Goal: Information Seeking & Learning: Learn about a topic

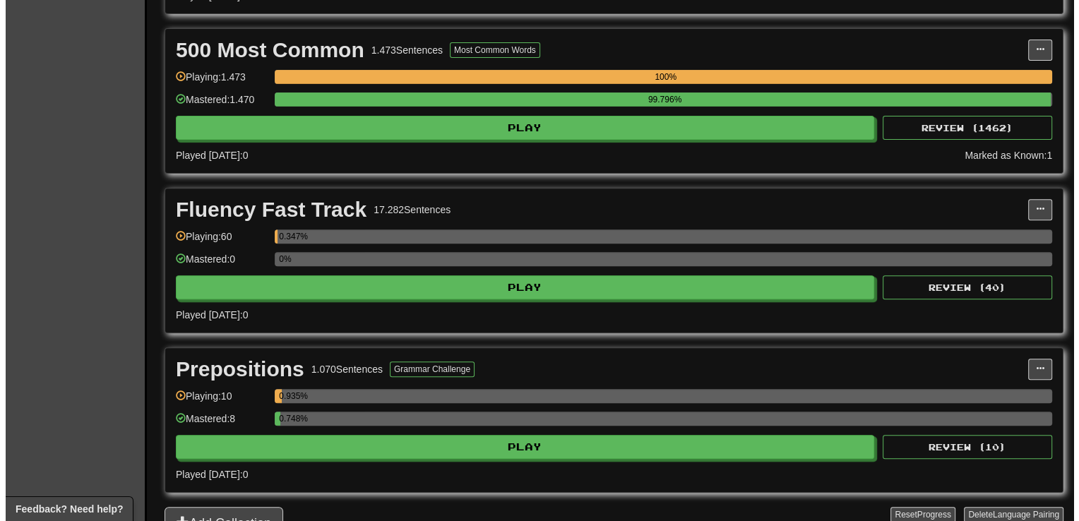
scroll to position [489, 0]
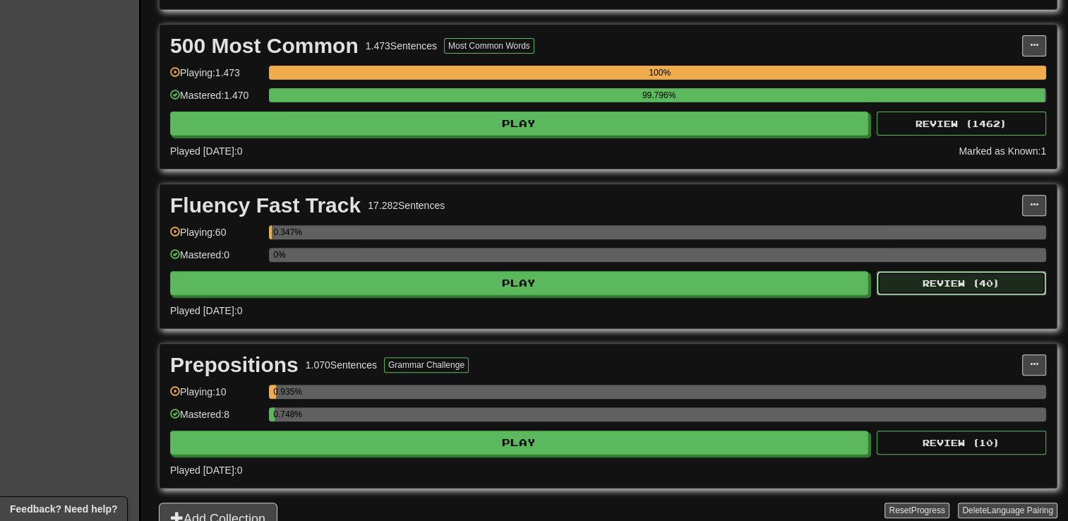
click at [966, 280] on button "Review ( 40 )" at bounding box center [961, 283] width 169 height 24
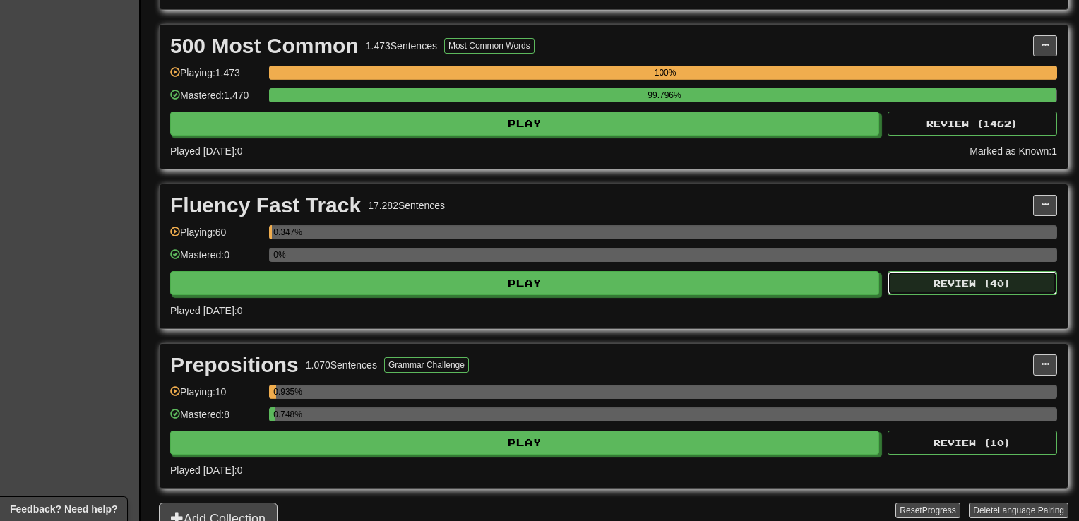
select select "**"
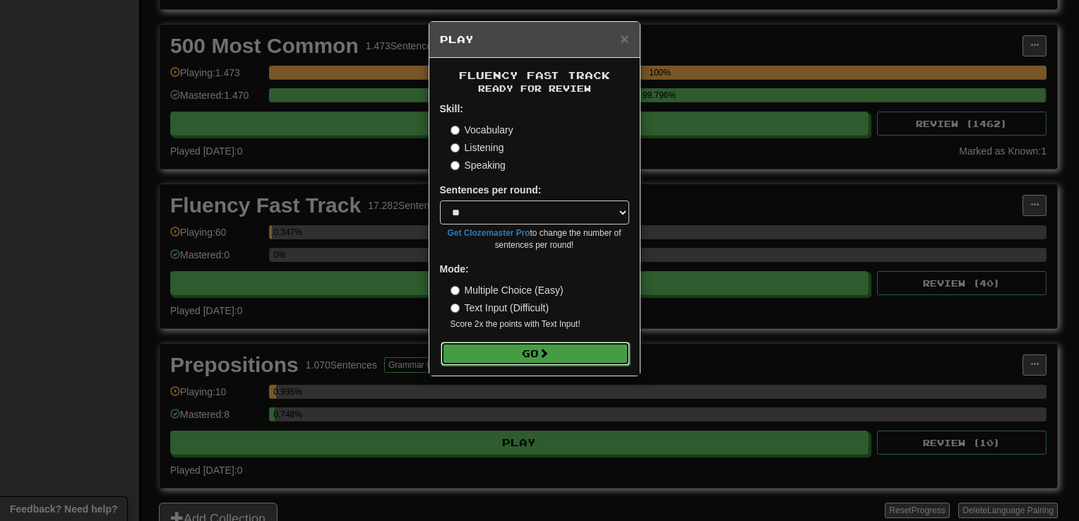
click at [525, 359] on button "Go" at bounding box center [535, 354] width 189 height 24
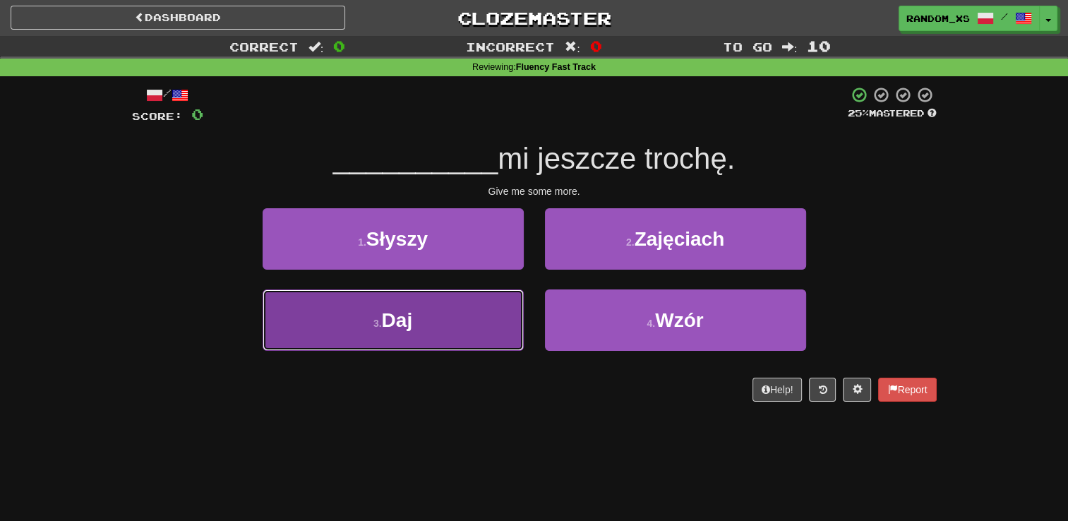
click at [422, 329] on button "3 . Daj" at bounding box center [393, 320] width 261 height 61
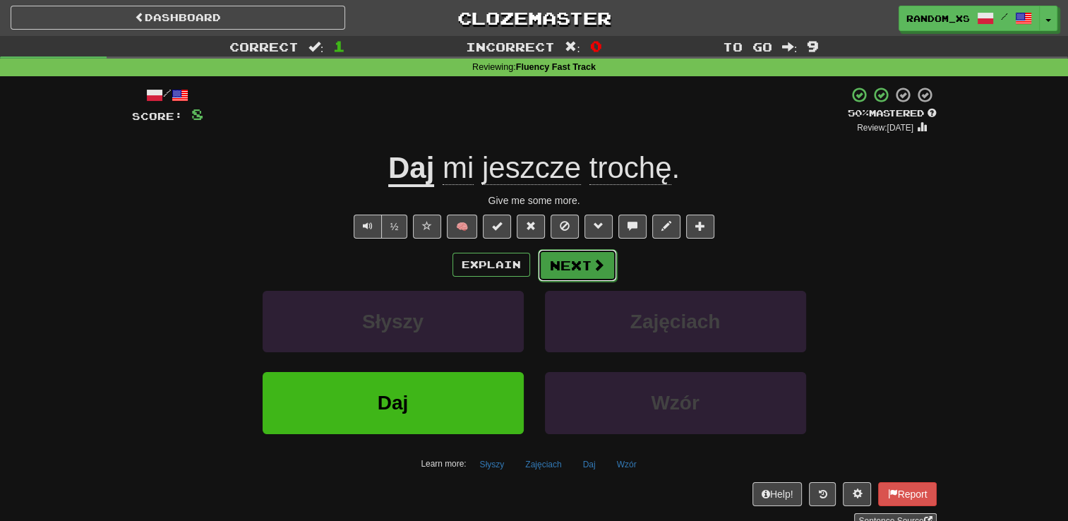
click at [577, 269] on button "Next" at bounding box center [577, 265] width 79 height 32
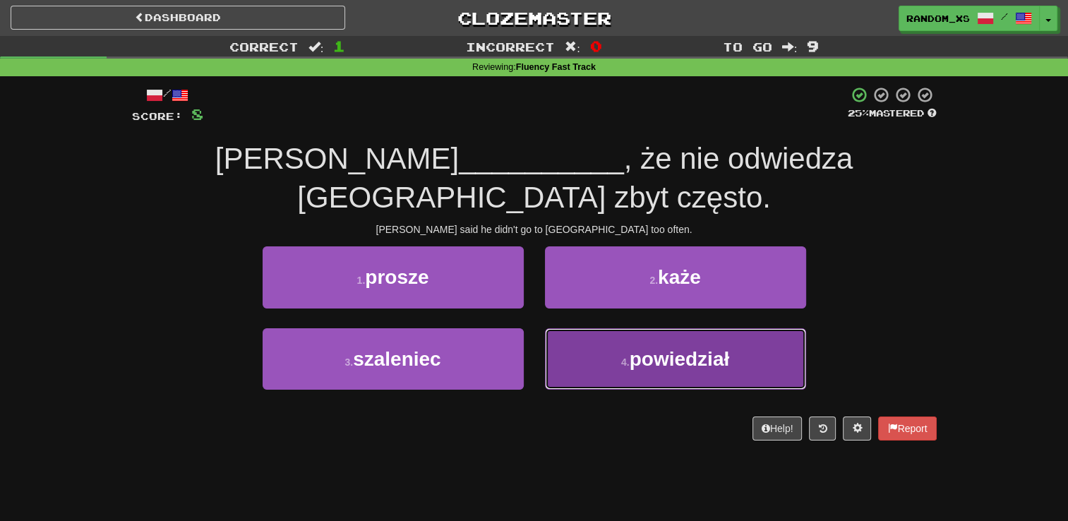
click at [597, 330] on button "4 . powiedział" at bounding box center [675, 358] width 261 height 61
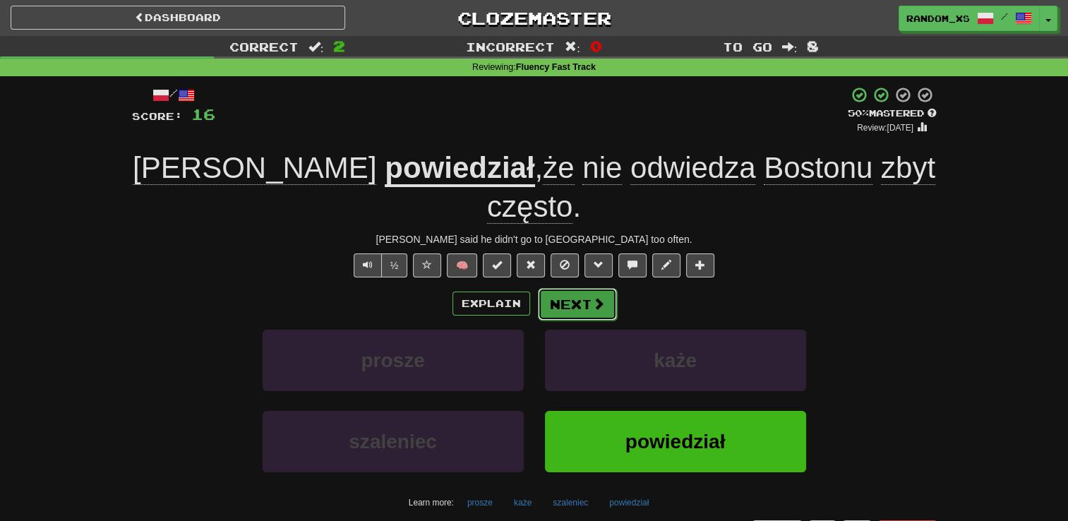
click at [571, 288] on button "Next" at bounding box center [577, 304] width 79 height 32
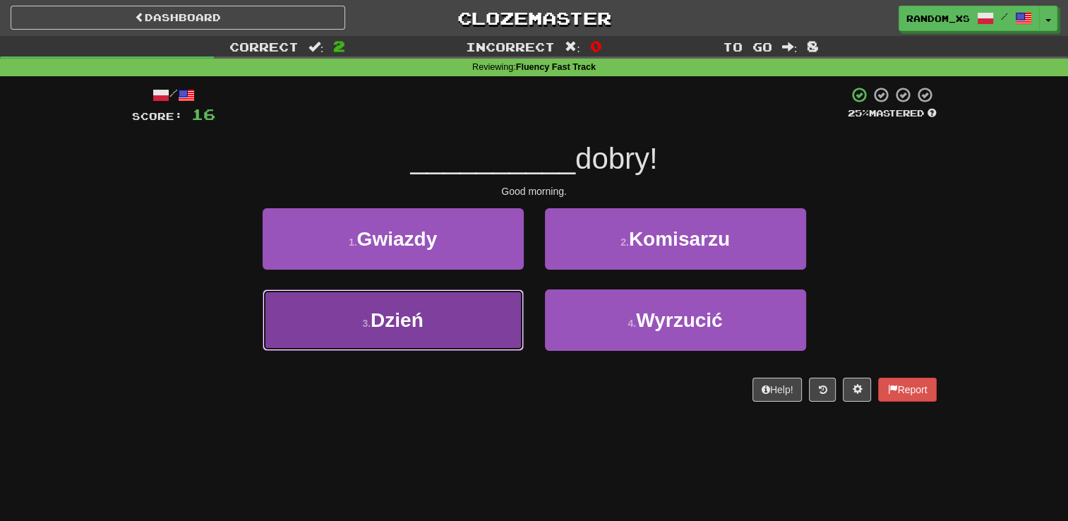
click at [473, 339] on button "3 . Dzień" at bounding box center [393, 320] width 261 height 61
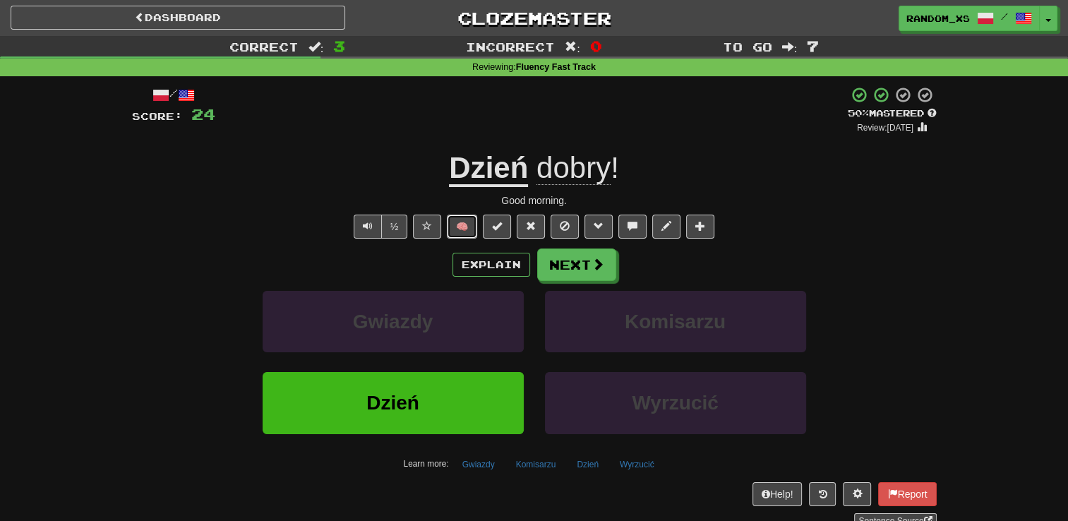
click at [460, 228] on button "🧠" at bounding box center [462, 227] width 30 height 24
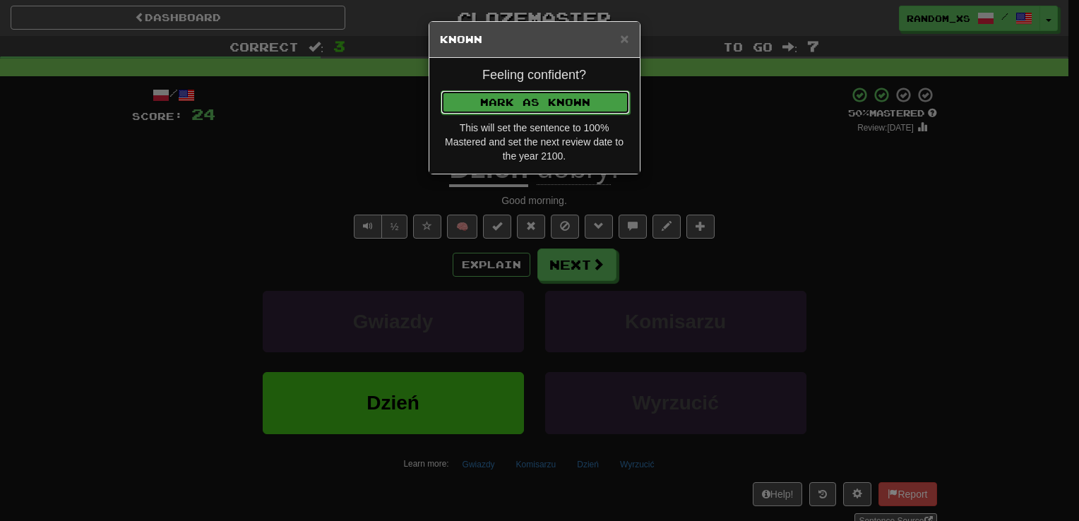
click at [533, 99] on button "Mark as Known" at bounding box center [535, 102] width 189 height 24
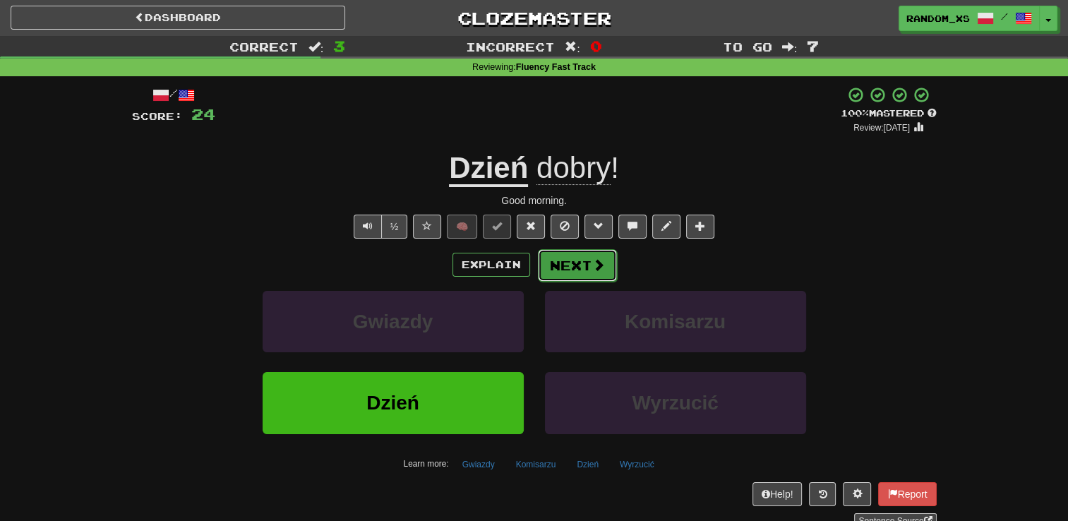
click at [580, 270] on button "Next" at bounding box center [577, 265] width 79 height 32
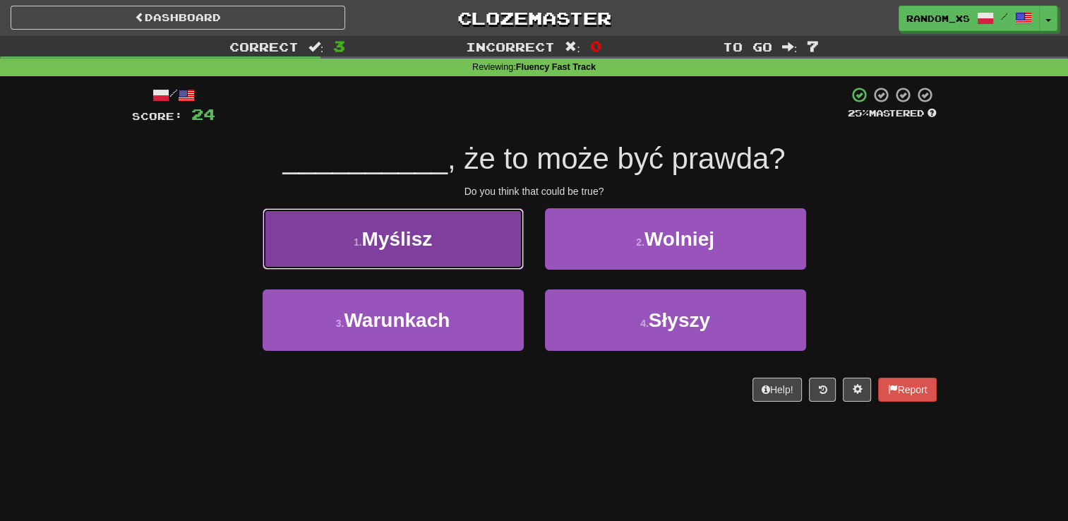
click at [463, 229] on button "1 . Myślisz" at bounding box center [393, 238] width 261 height 61
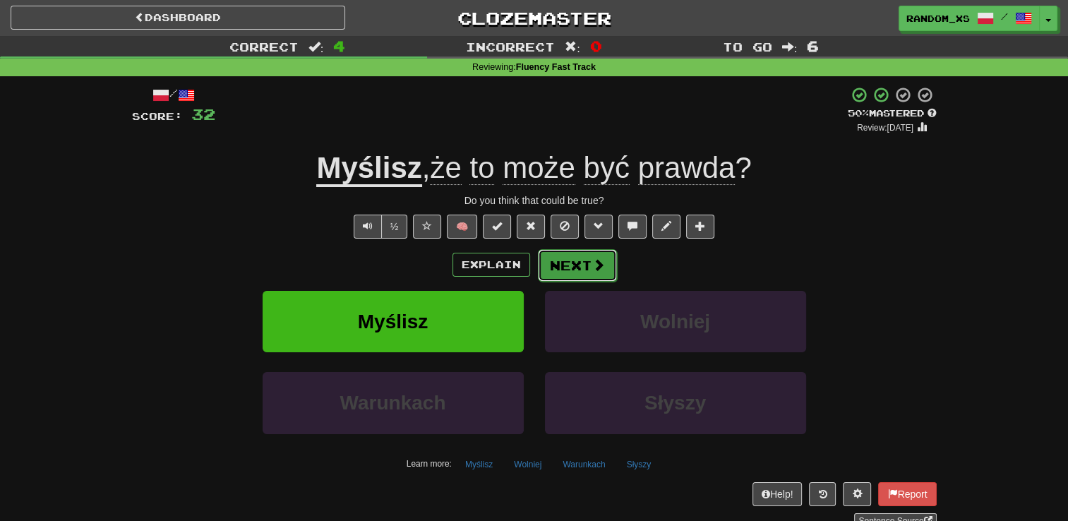
click at [578, 266] on button "Next" at bounding box center [577, 265] width 79 height 32
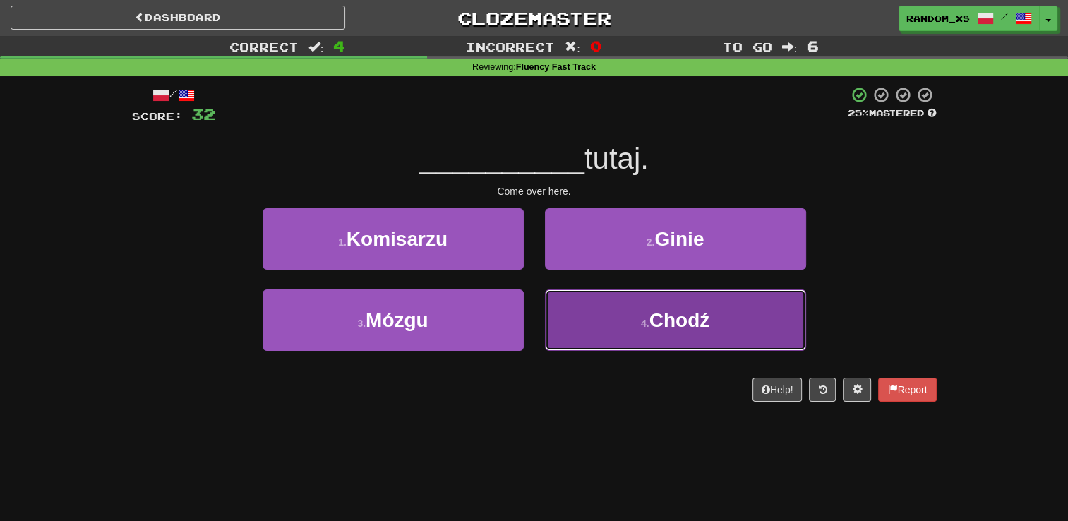
click at [587, 344] on button "4 . Chodź" at bounding box center [675, 320] width 261 height 61
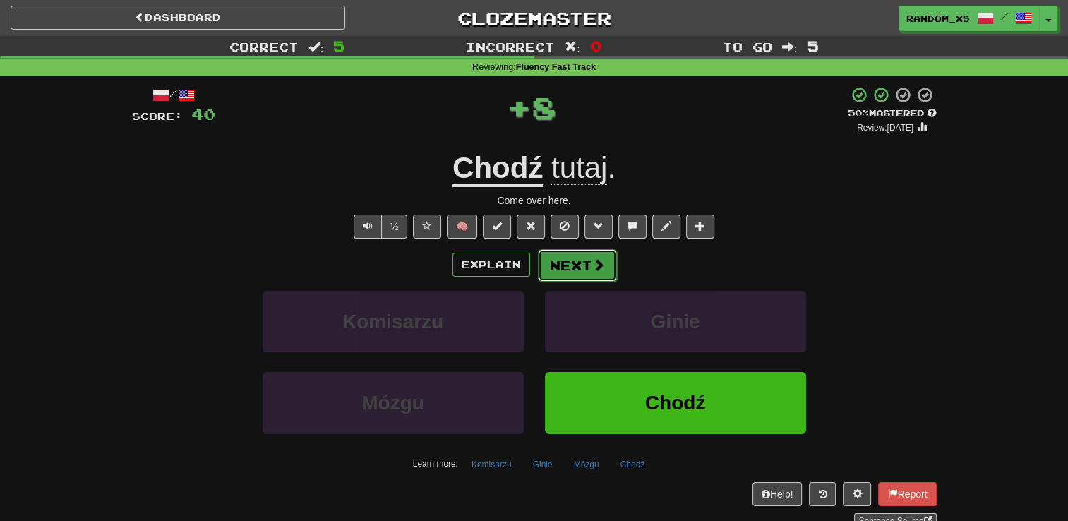
click at [559, 264] on button "Next" at bounding box center [577, 265] width 79 height 32
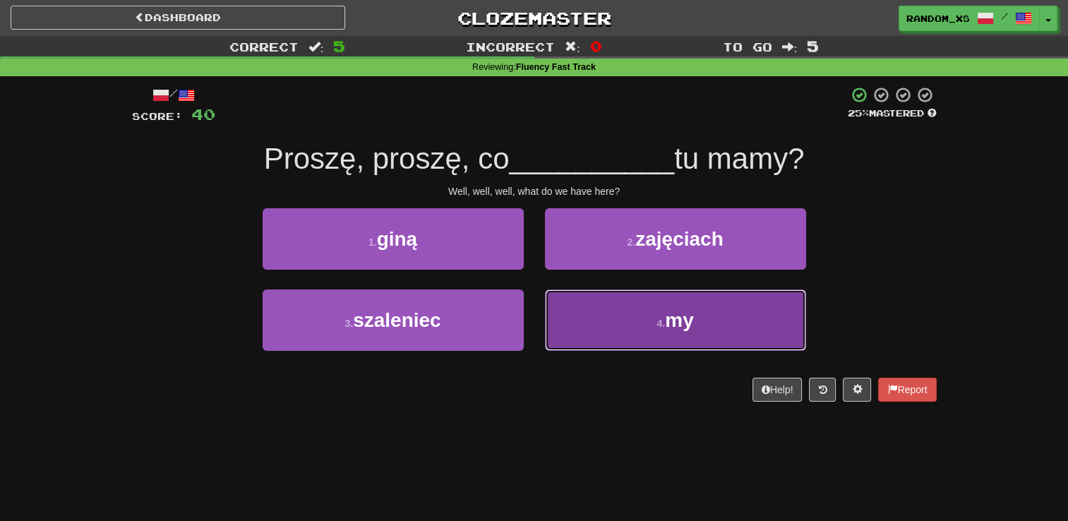
click at [601, 326] on button "4 . my" at bounding box center [675, 320] width 261 height 61
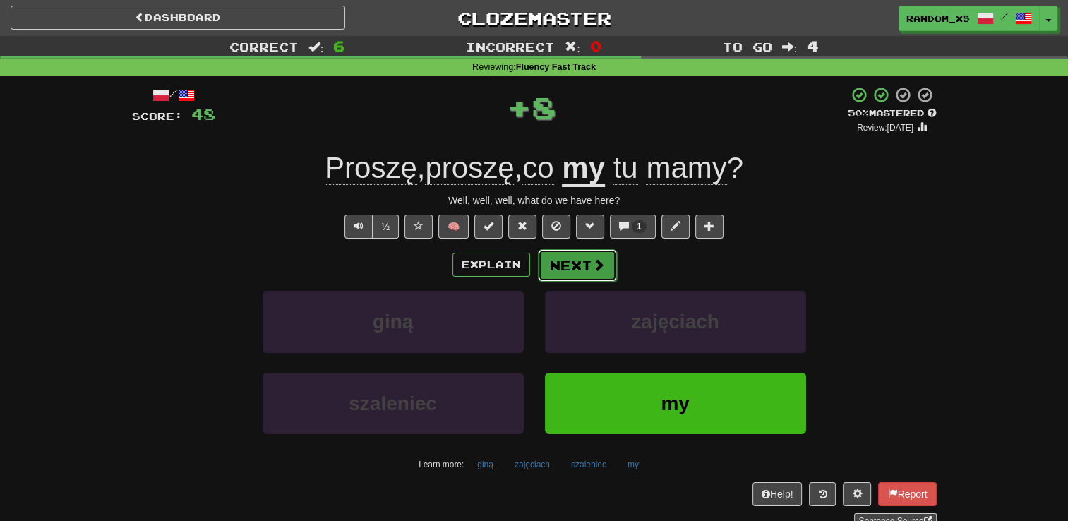
click at [554, 265] on button "Next" at bounding box center [577, 265] width 79 height 32
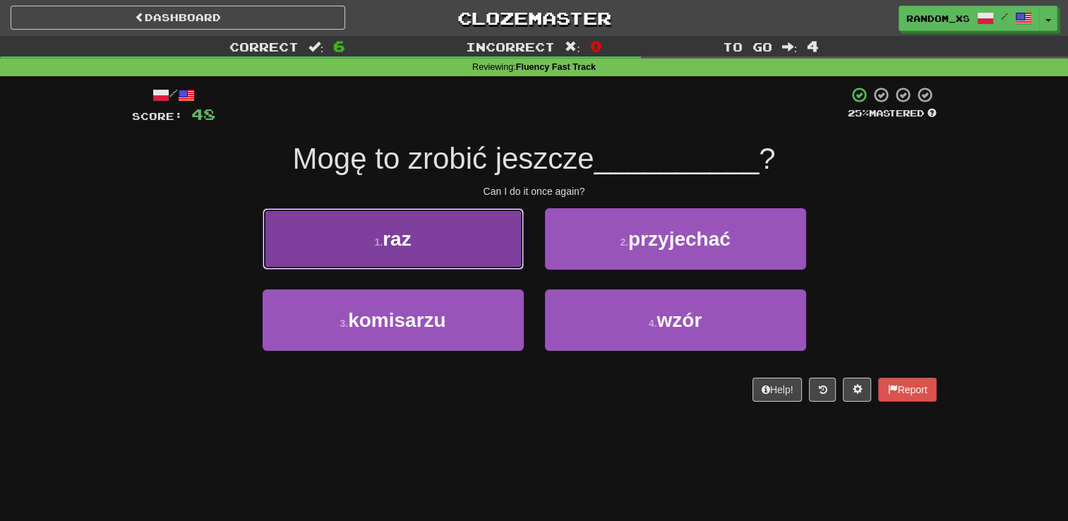
click at [492, 244] on button "1 . raz" at bounding box center [393, 238] width 261 height 61
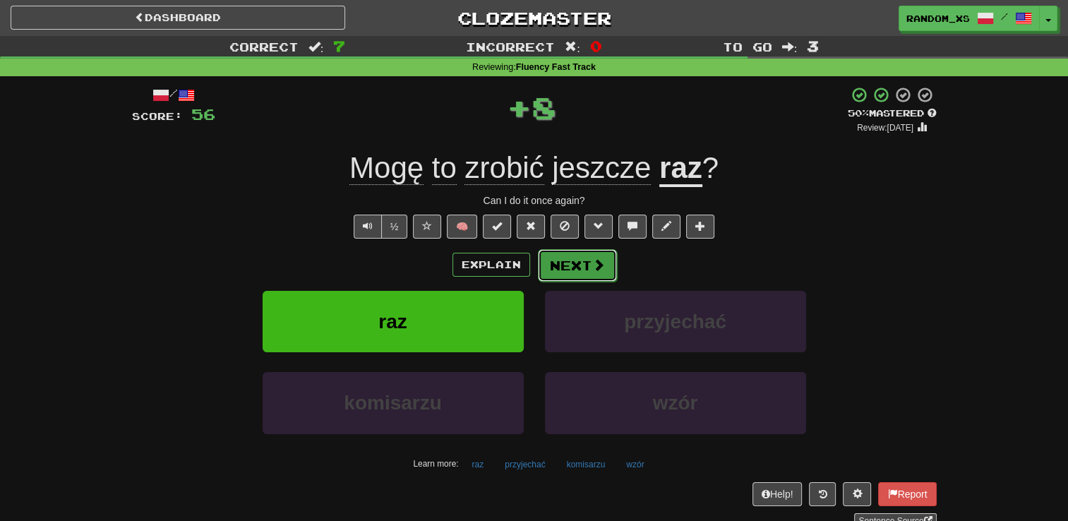
click at [575, 267] on button "Next" at bounding box center [577, 265] width 79 height 32
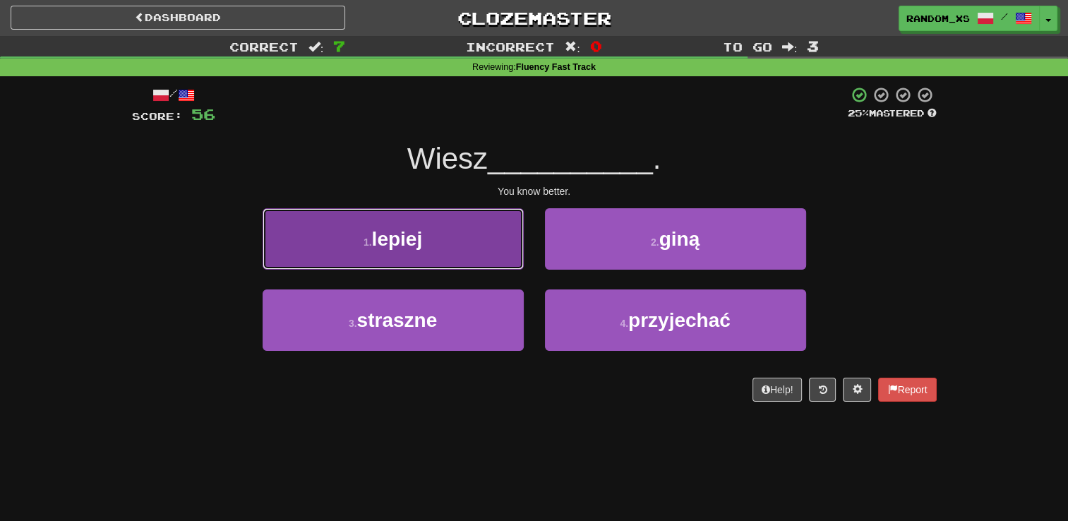
click at [466, 243] on button "1 . lepiej" at bounding box center [393, 238] width 261 height 61
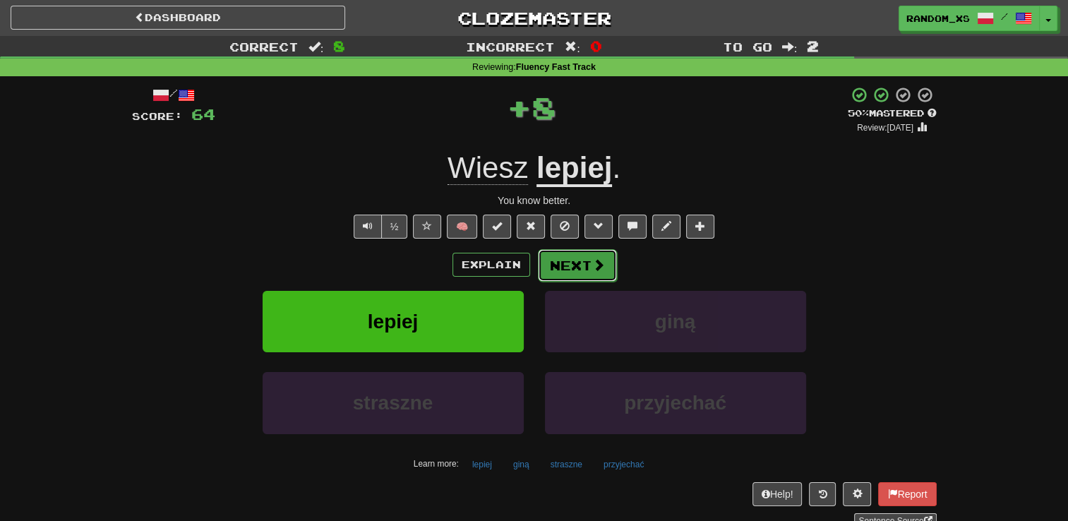
click at [568, 267] on button "Next" at bounding box center [577, 265] width 79 height 32
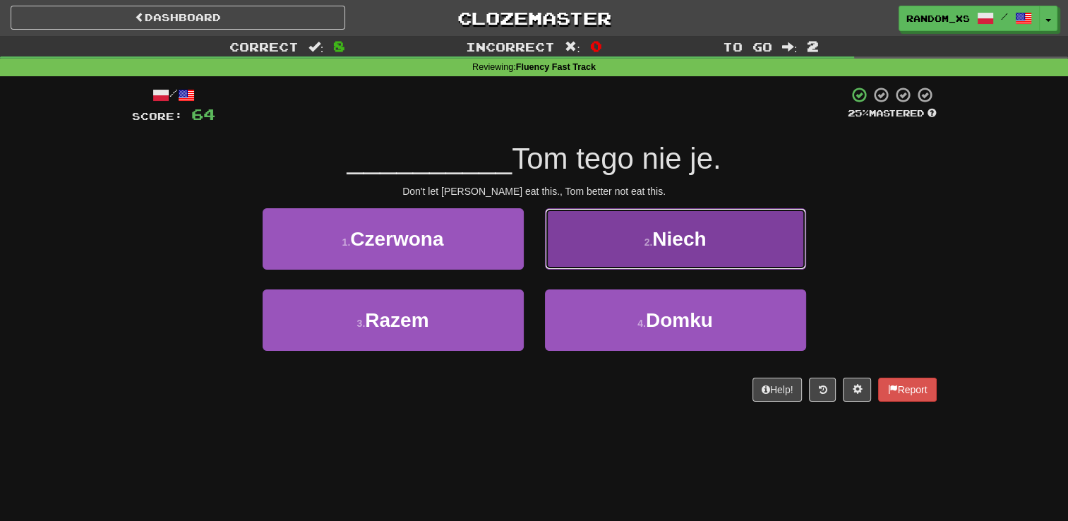
click at [580, 245] on button "2 . Niech" at bounding box center [675, 238] width 261 height 61
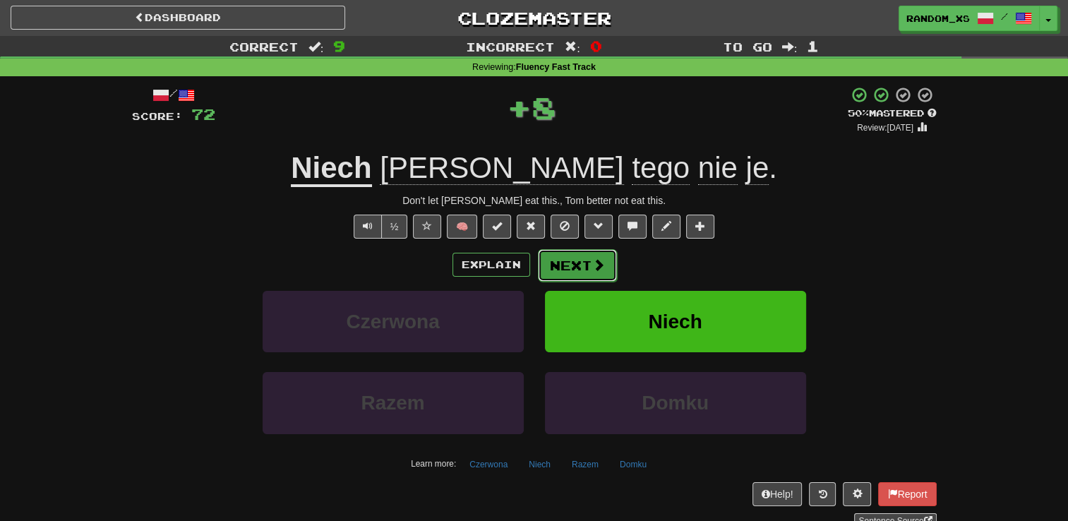
click at [573, 265] on button "Next" at bounding box center [577, 265] width 79 height 32
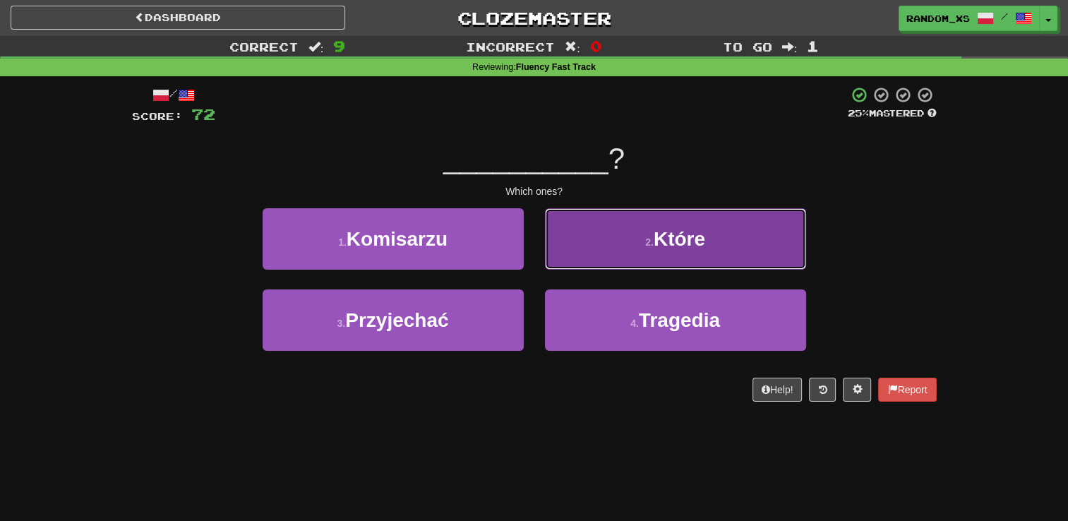
click at [587, 264] on button "2 . Które" at bounding box center [675, 238] width 261 height 61
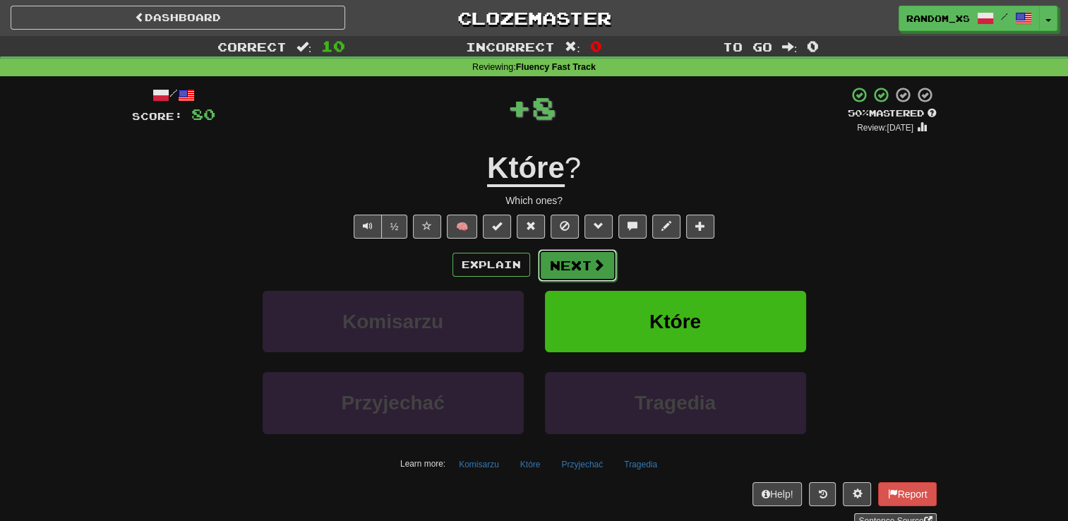
click at [565, 266] on button "Next" at bounding box center [577, 265] width 79 height 32
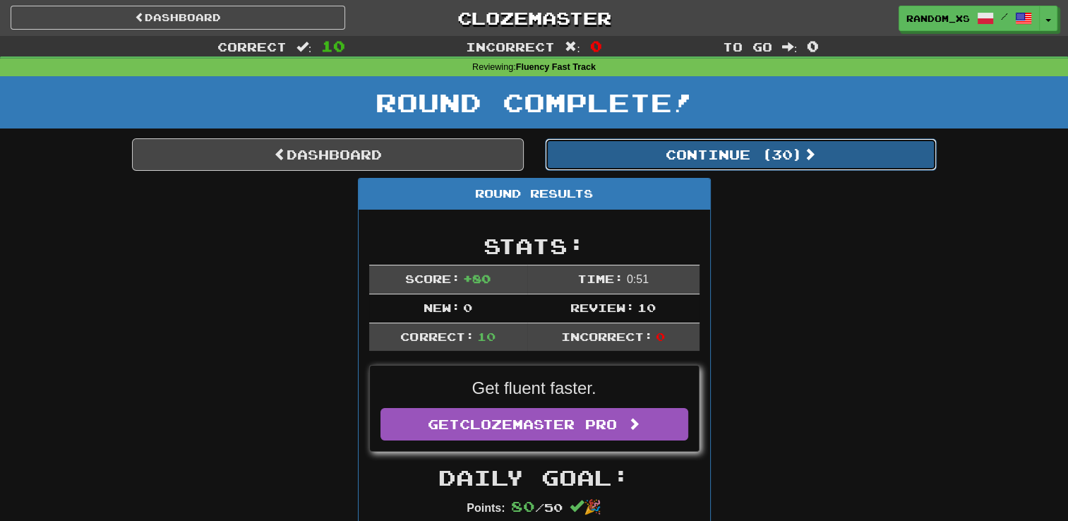
click at [746, 161] on button "Continue ( 30 )" at bounding box center [741, 154] width 392 height 32
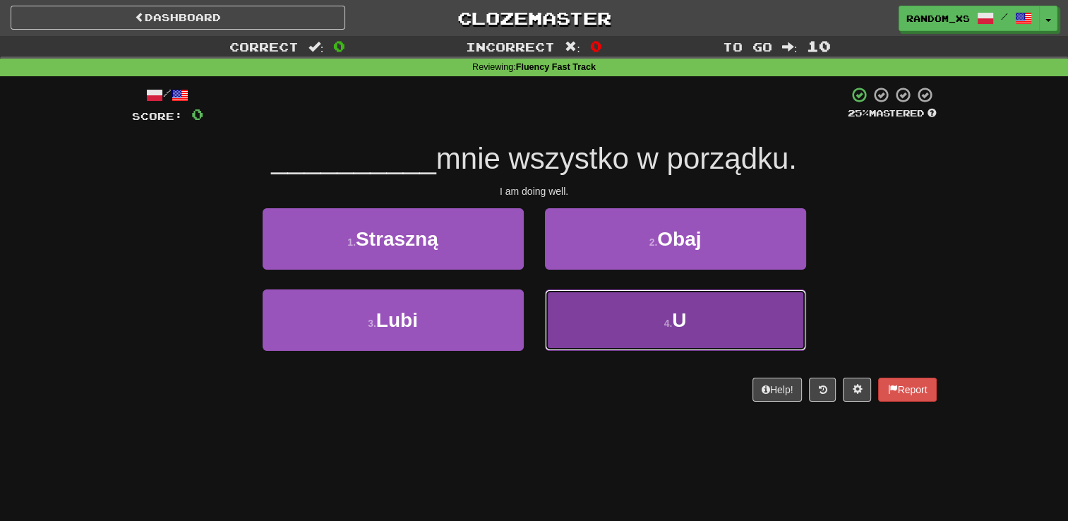
click at [602, 323] on button "4 . U" at bounding box center [675, 320] width 261 height 61
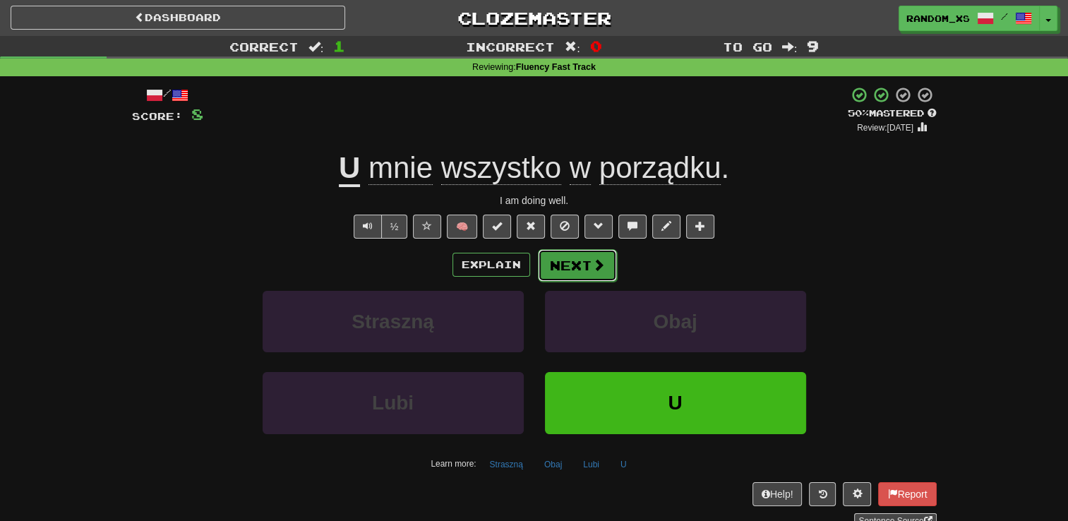
click at [577, 270] on button "Next" at bounding box center [577, 265] width 79 height 32
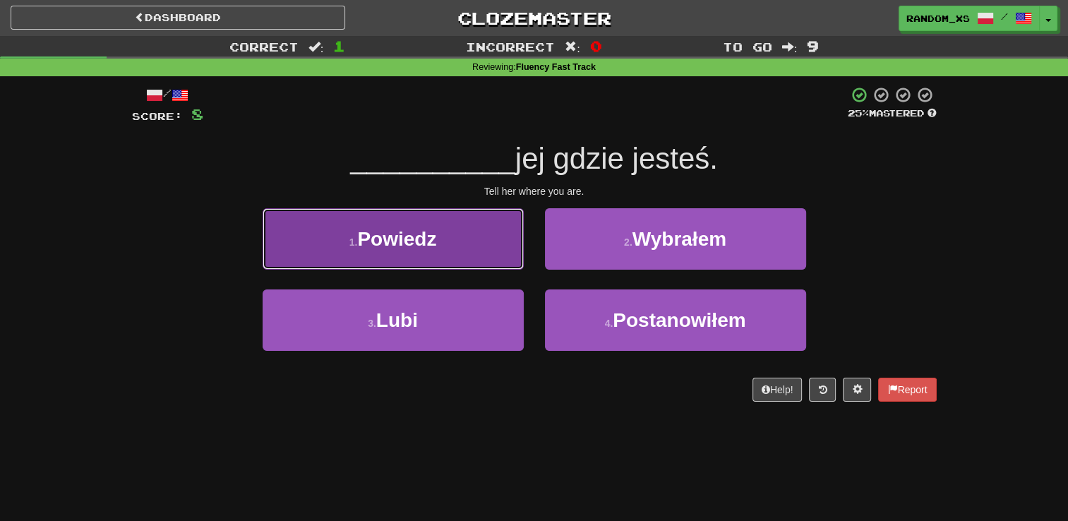
click at [477, 253] on button "1 . Powiedz" at bounding box center [393, 238] width 261 height 61
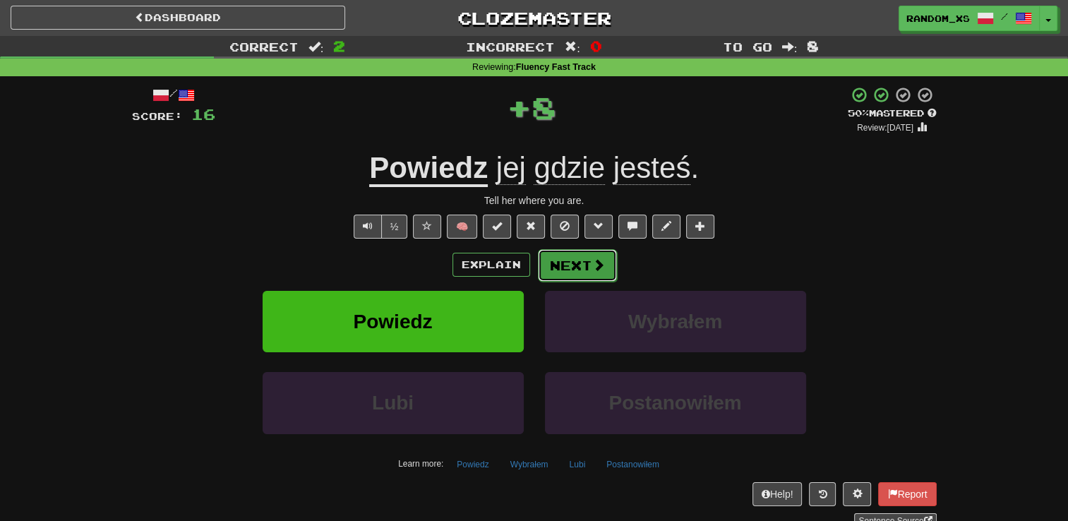
click at [571, 278] on button "Next" at bounding box center [577, 265] width 79 height 32
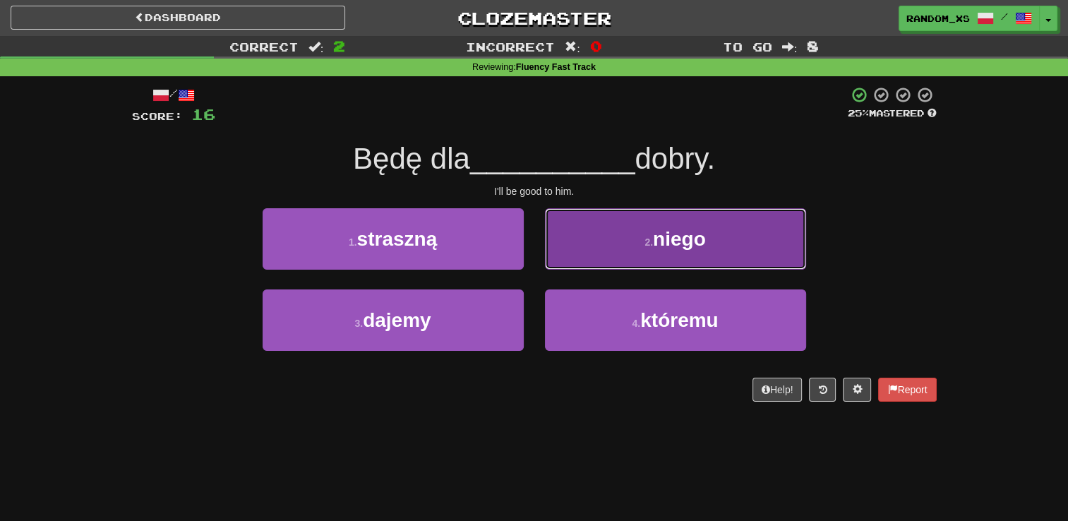
click at [595, 256] on button "2 . niego" at bounding box center [675, 238] width 261 height 61
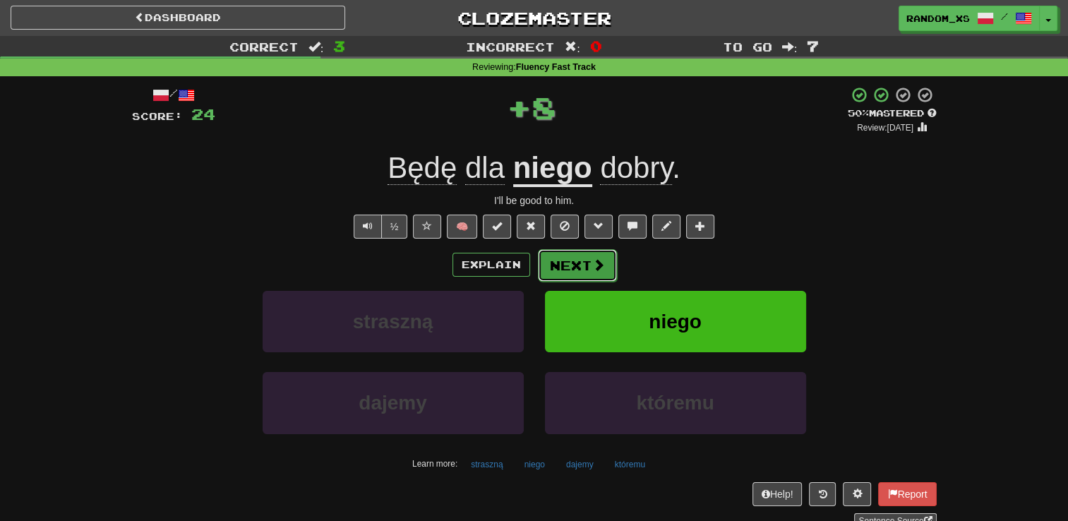
click at [567, 275] on button "Next" at bounding box center [577, 265] width 79 height 32
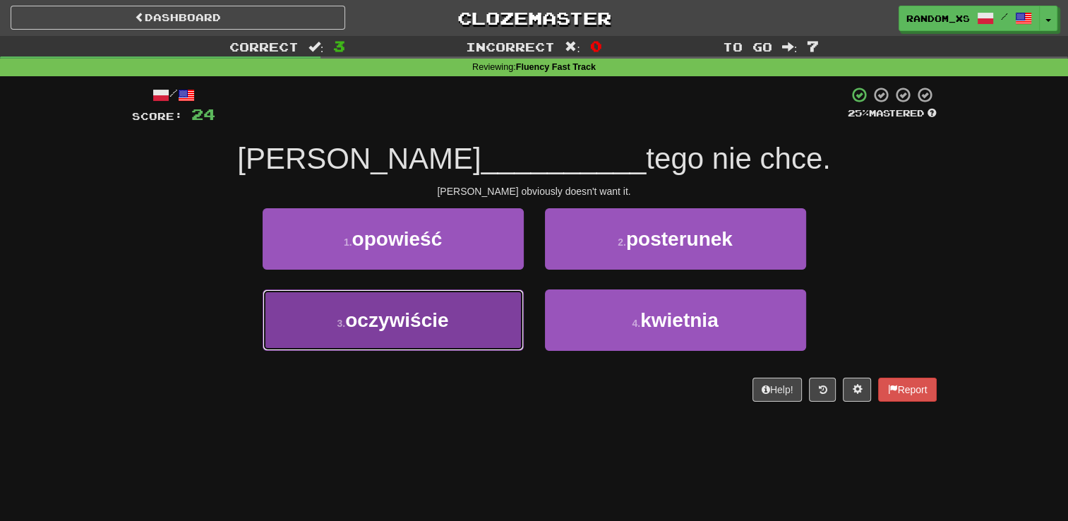
click at [475, 343] on button "3 . oczywiście" at bounding box center [393, 320] width 261 height 61
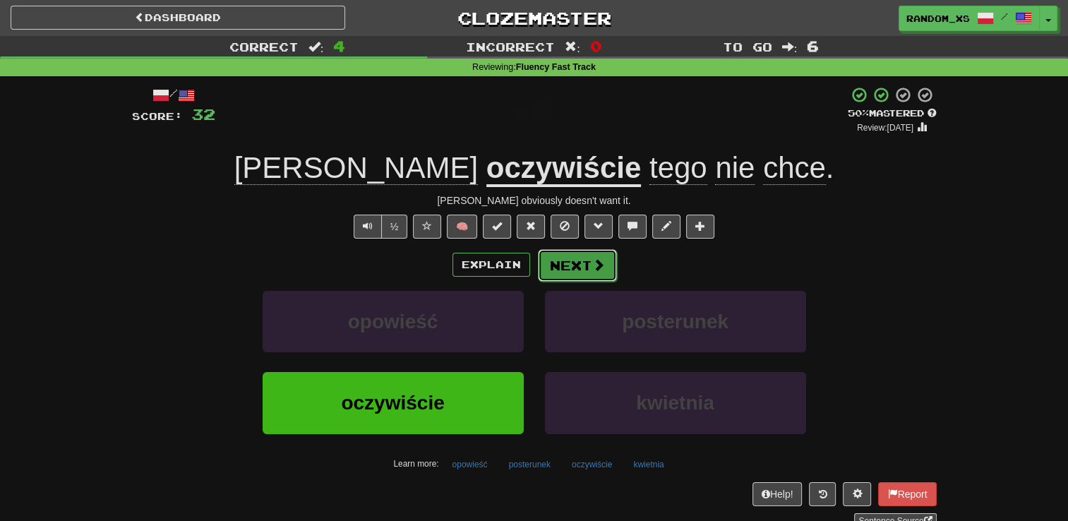
click at [573, 272] on button "Next" at bounding box center [577, 265] width 79 height 32
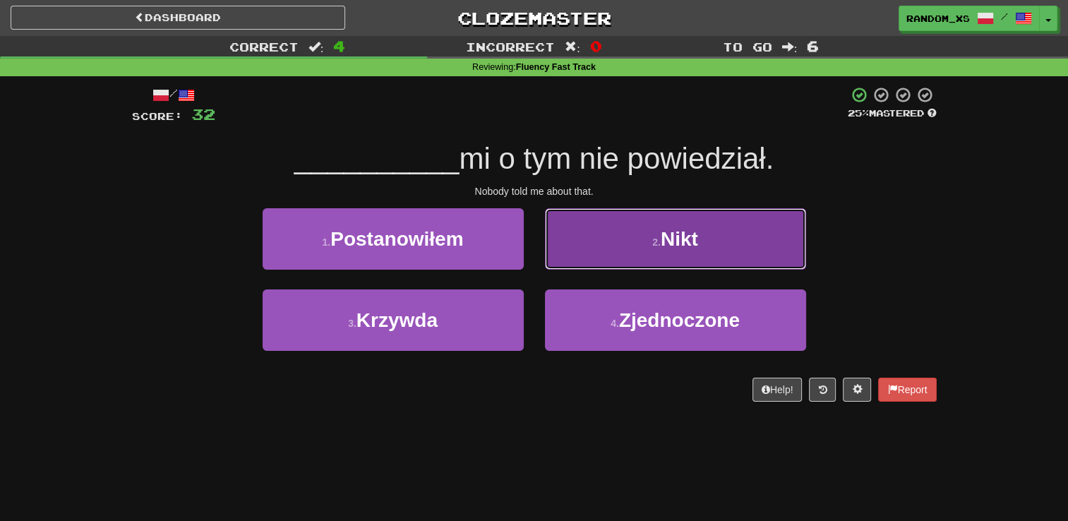
click at [599, 256] on button "2 . Nikt" at bounding box center [675, 238] width 261 height 61
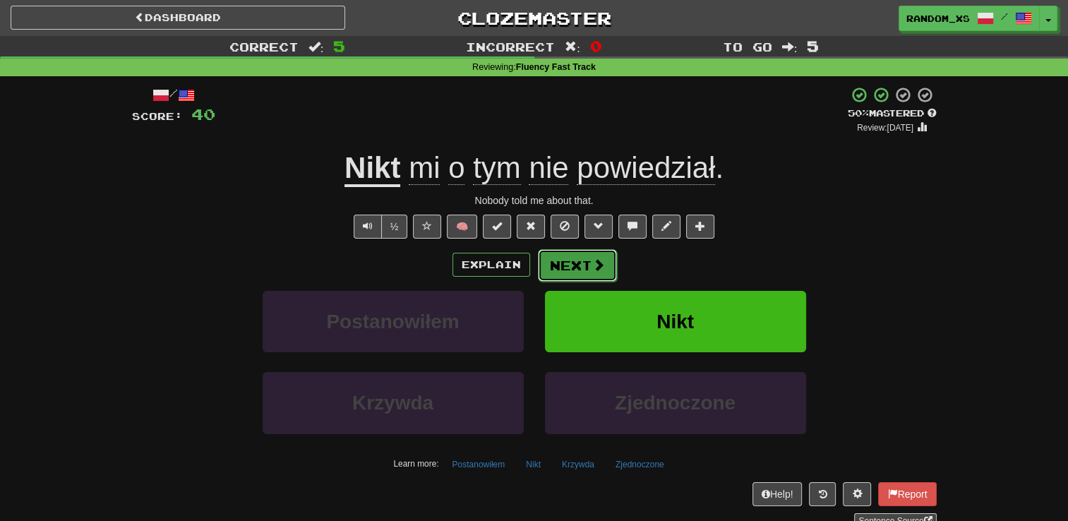
click at [560, 268] on button "Next" at bounding box center [577, 265] width 79 height 32
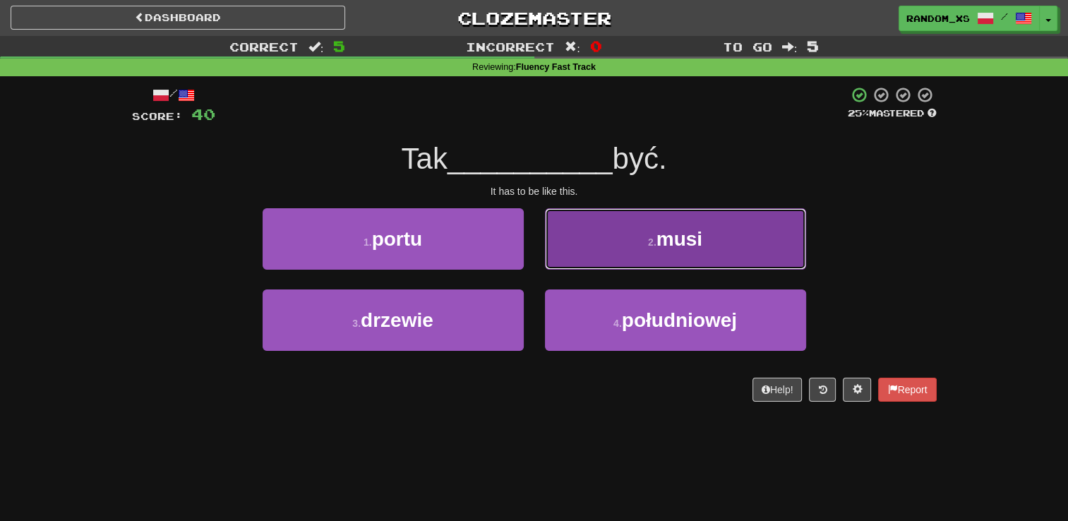
click at [599, 254] on button "2 . musi" at bounding box center [675, 238] width 261 height 61
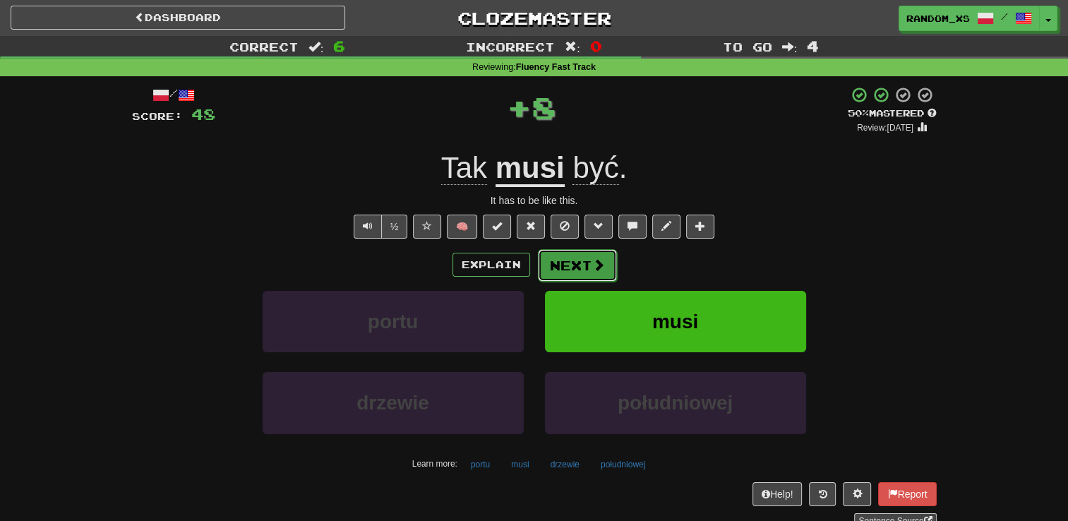
click at [556, 261] on button "Next" at bounding box center [577, 265] width 79 height 32
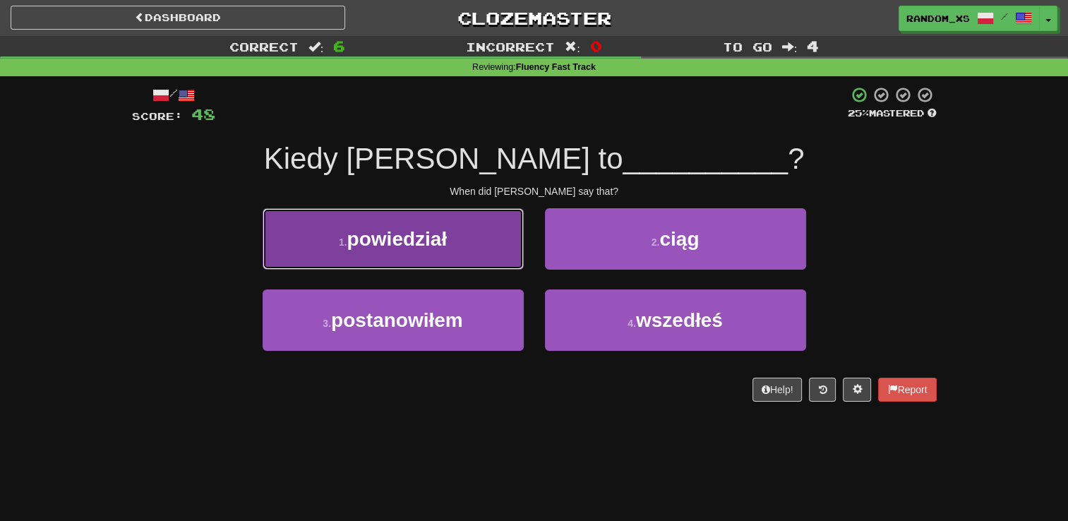
click at [472, 241] on button "1 . powiedział" at bounding box center [393, 238] width 261 height 61
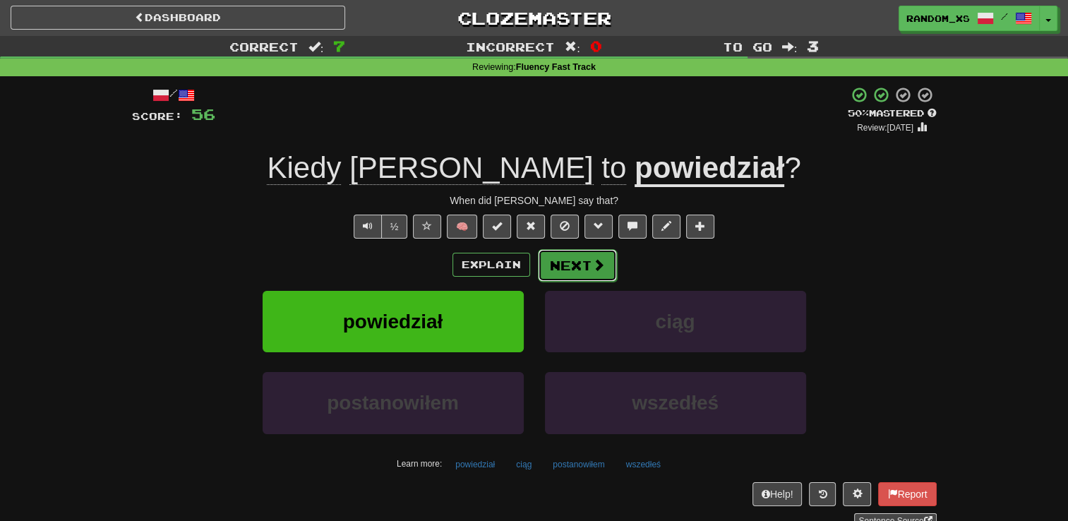
click at [571, 272] on button "Next" at bounding box center [577, 265] width 79 height 32
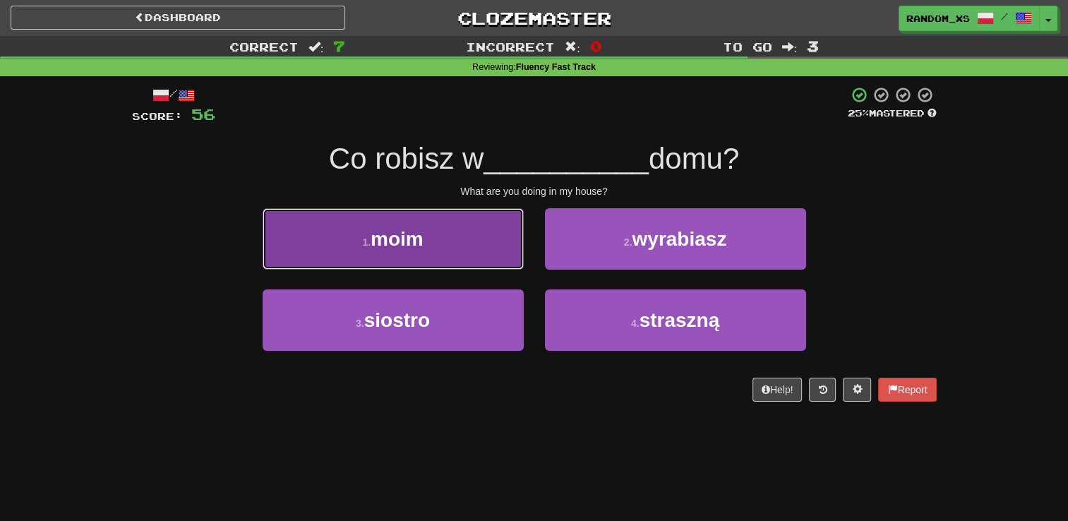
click at [487, 258] on button "1 . moim" at bounding box center [393, 238] width 261 height 61
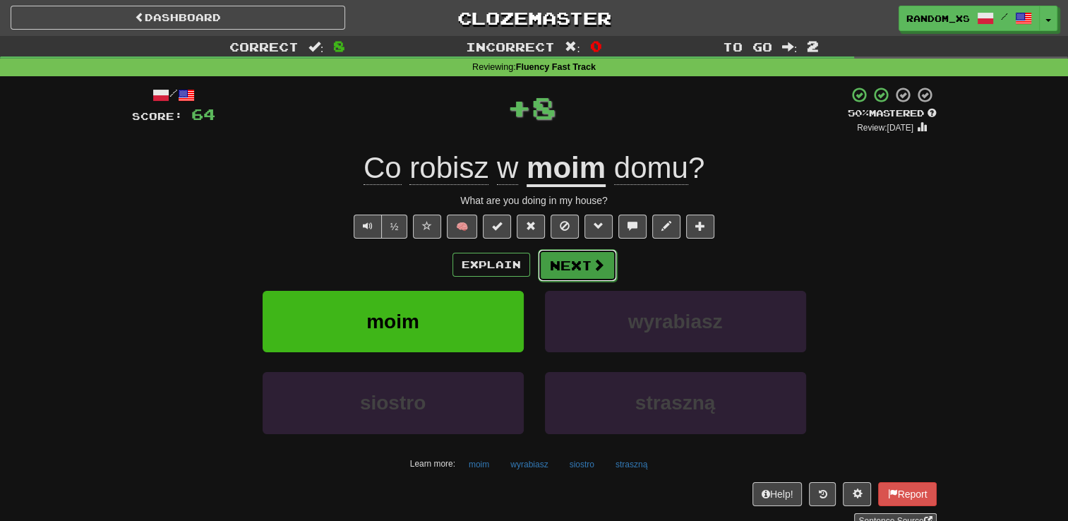
click at [560, 267] on button "Next" at bounding box center [577, 265] width 79 height 32
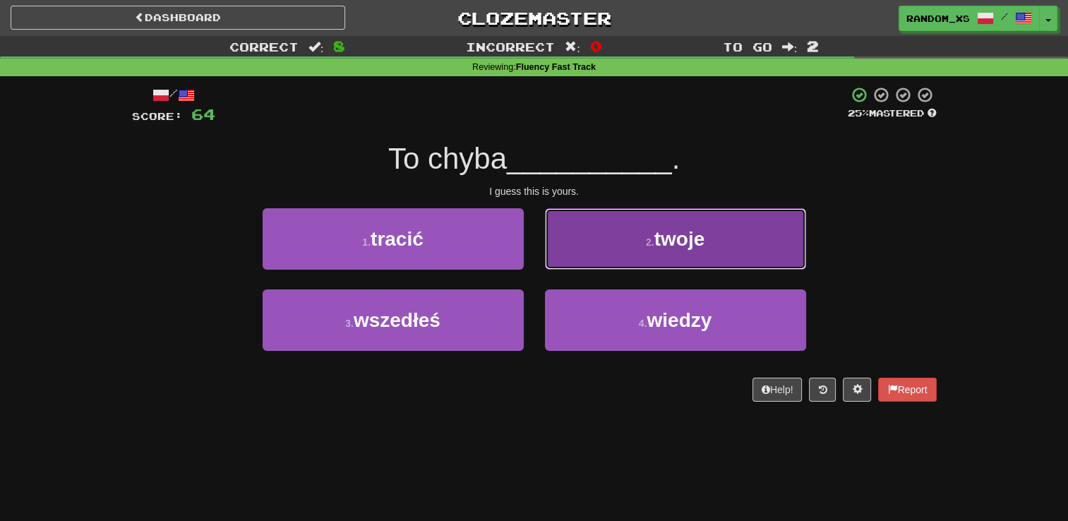
click at [589, 263] on button "2 . twoje" at bounding box center [675, 238] width 261 height 61
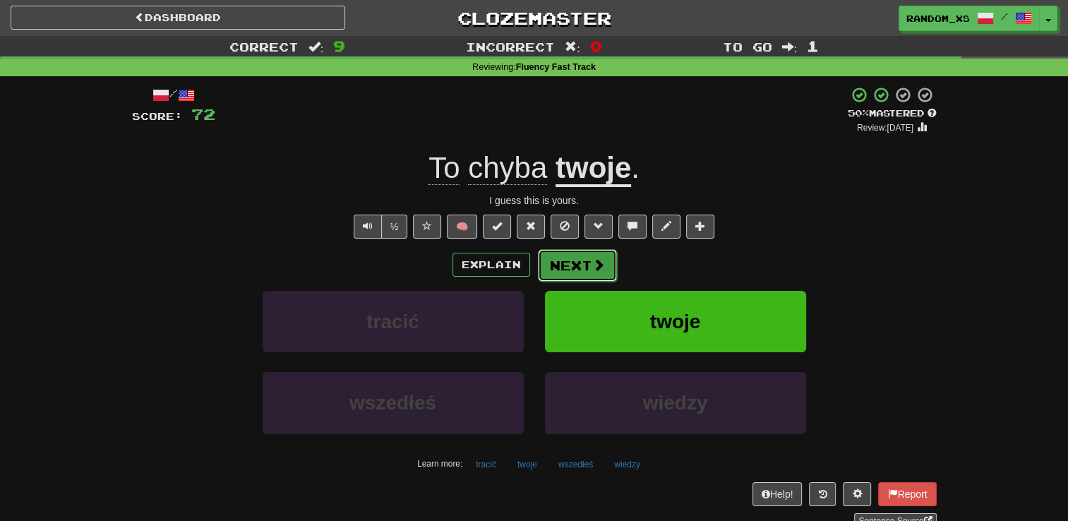
click at [556, 270] on button "Next" at bounding box center [577, 265] width 79 height 32
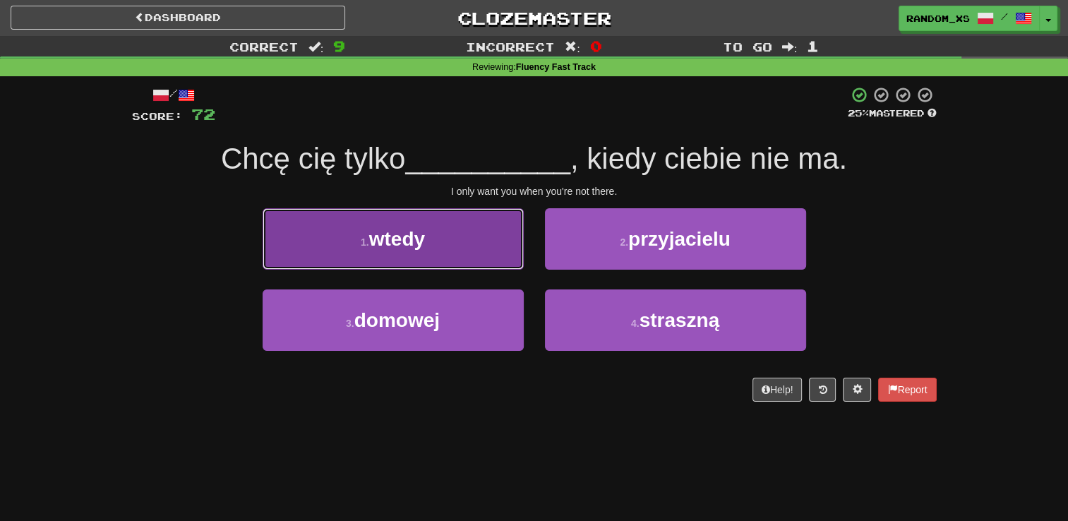
click at [483, 256] on button "1 . wtedy" at bounding box center [393, 238] width 261 height 61
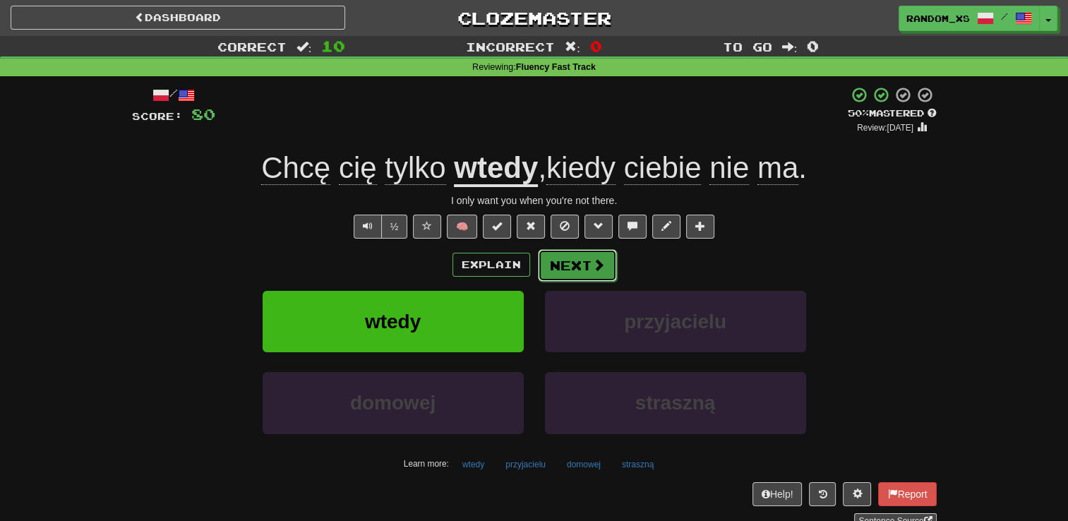
click at [566, 270] on button "Next" at bounding box center [577, 265] width 79 height 32
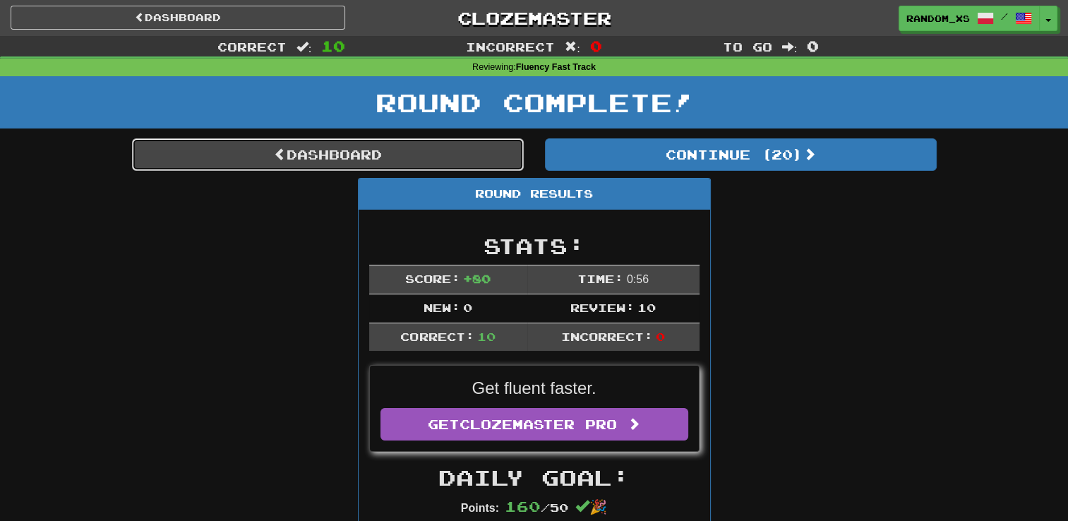
click at [426, 155] on link "Dashboard" at bounding box center [328, 154] width 392 height 32
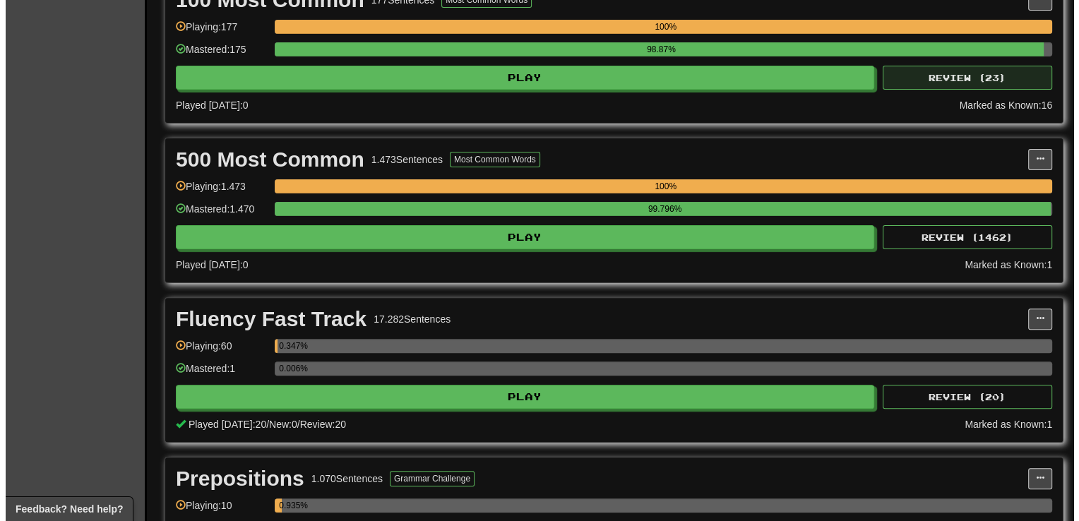
scroll to position [378, 0]
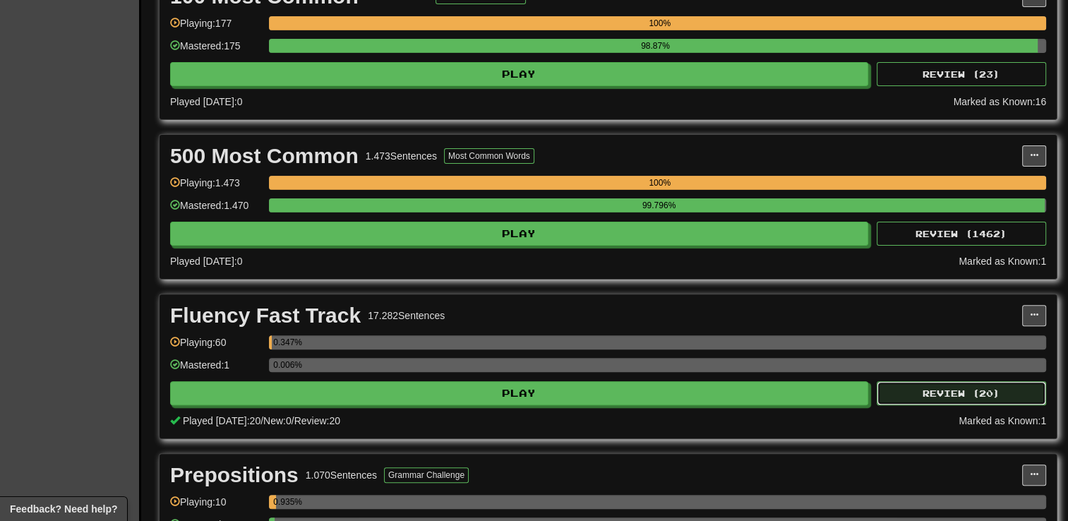
click at [964, 391] on button "Review ( 20 )" at bounding box center [961, 393] width 169 height 24
select select "**"
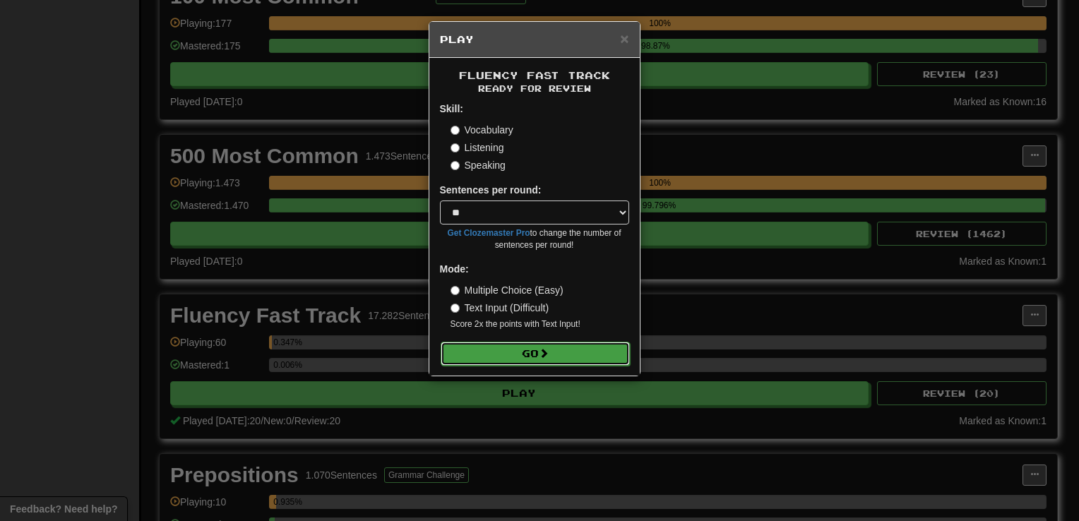
click at [528, 354] on button "Go" at bounding box center [535, 354] width 189 height 24
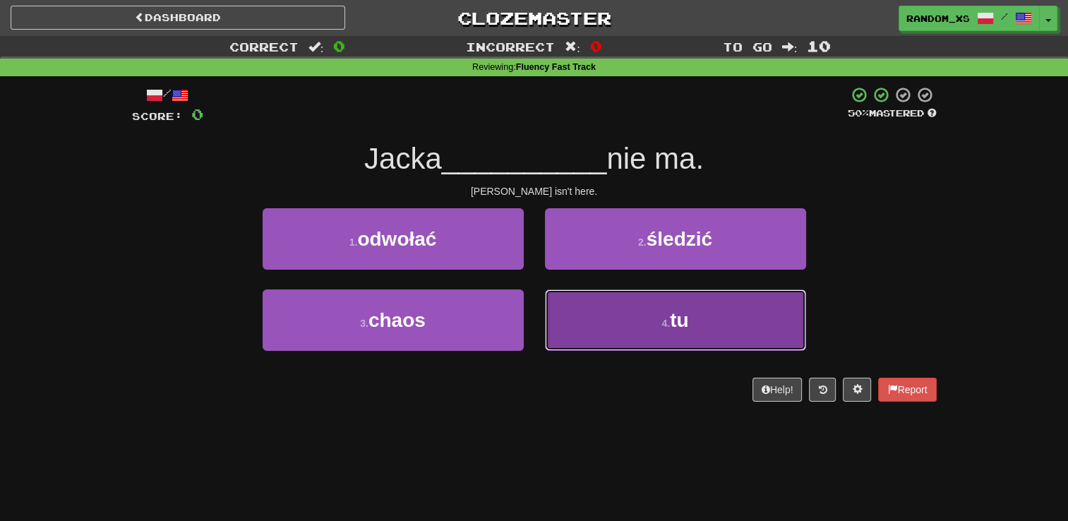
click at [595, 321] on button "4 . tu" at bounding box center [675, 320] width 261 height 61
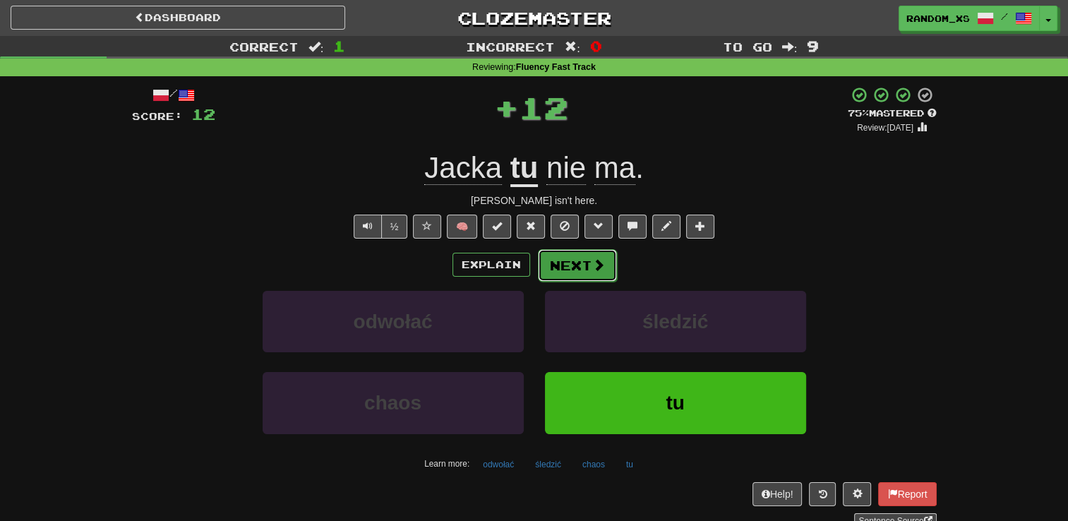
click at [551, 266] on button "Next" at bounding box center [577, 265] width 79 height 32
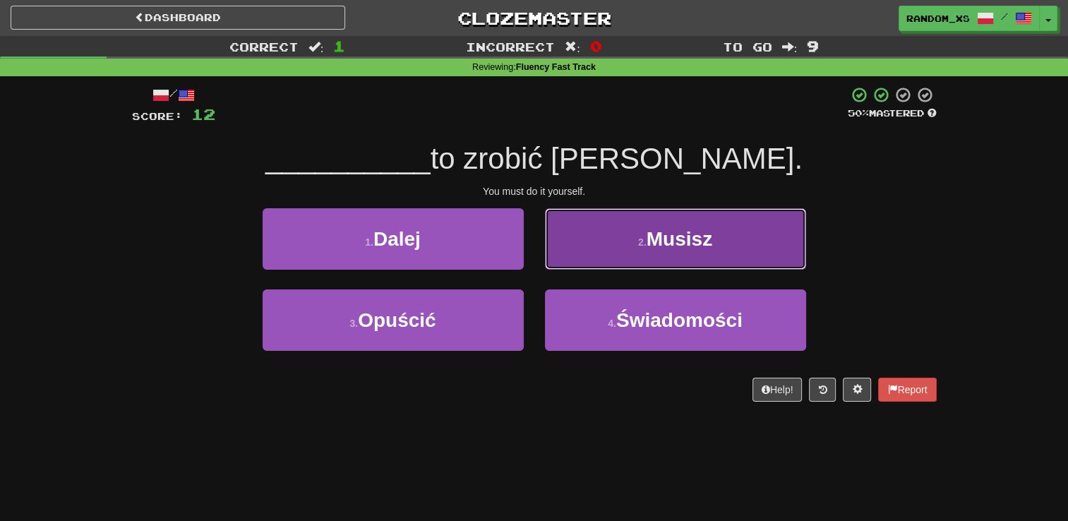
click at [610, 259] on button "2 . Musisz" at bounding box center [675, 238] width 261 height 61
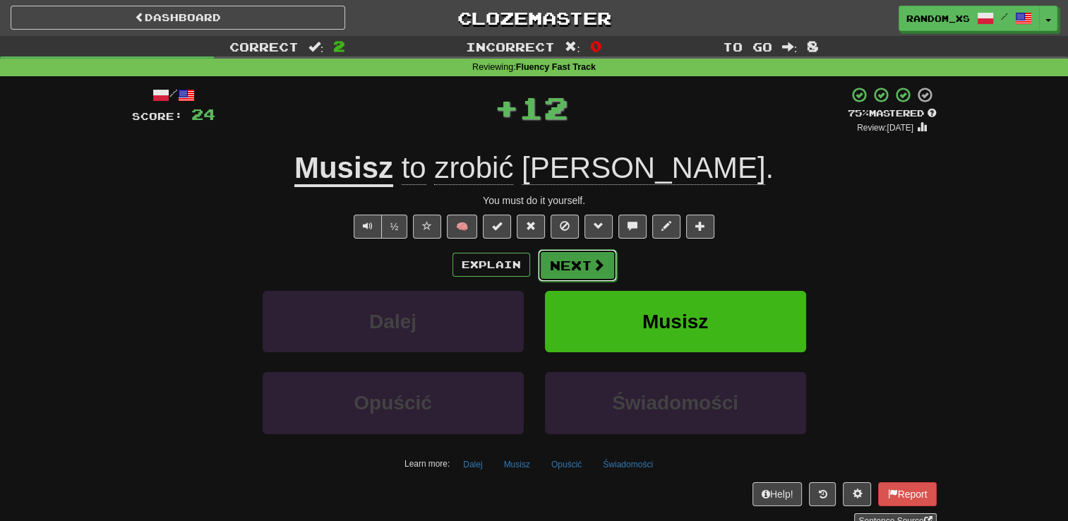
click at [565, 264] on button "Next" at bounding box center [577, 265] width 79 height 32
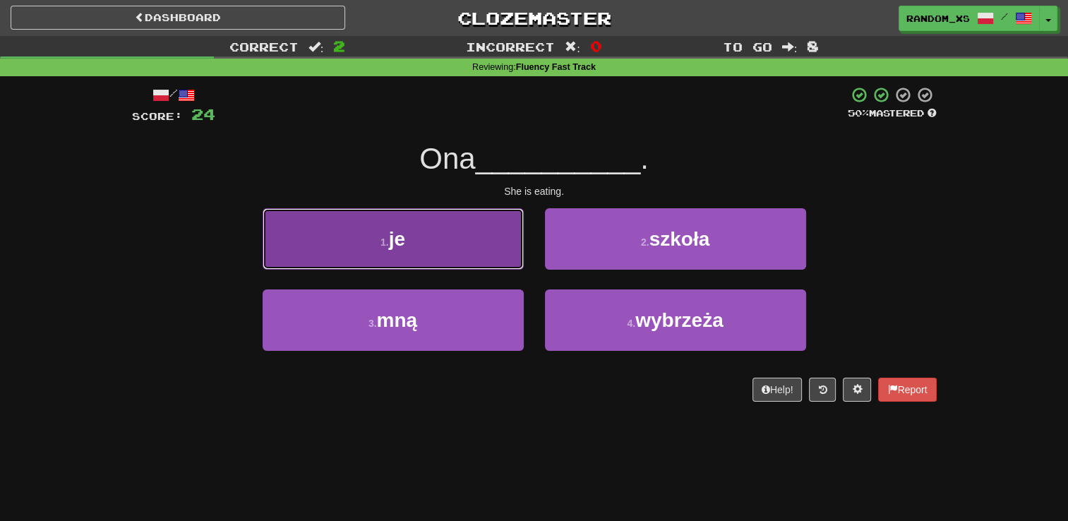
click at [458, 249] on button "1 . je" at bounding box center [393, 238] width 261 height 61
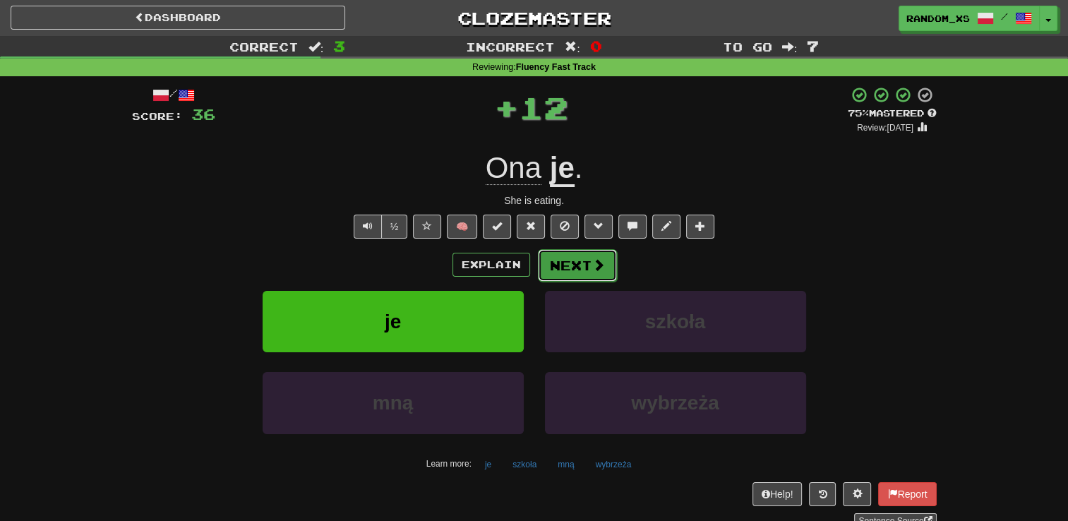
click at [564, 264] on button "Next" at bounding box center [577, 265] width 79 height 32
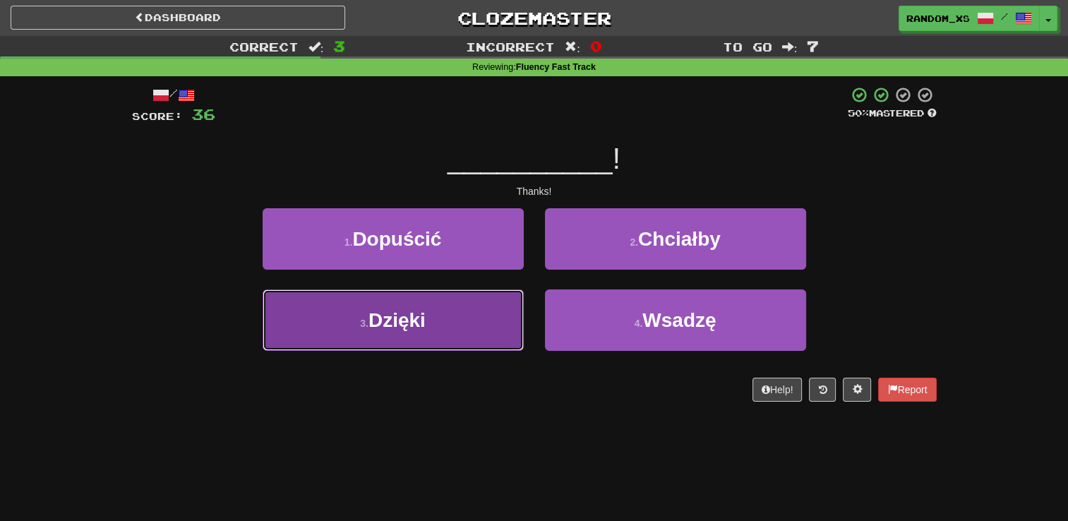
click at [495, 315] on button "3 . Dzięki" at bounding box center [393, 320] width 261 height 61
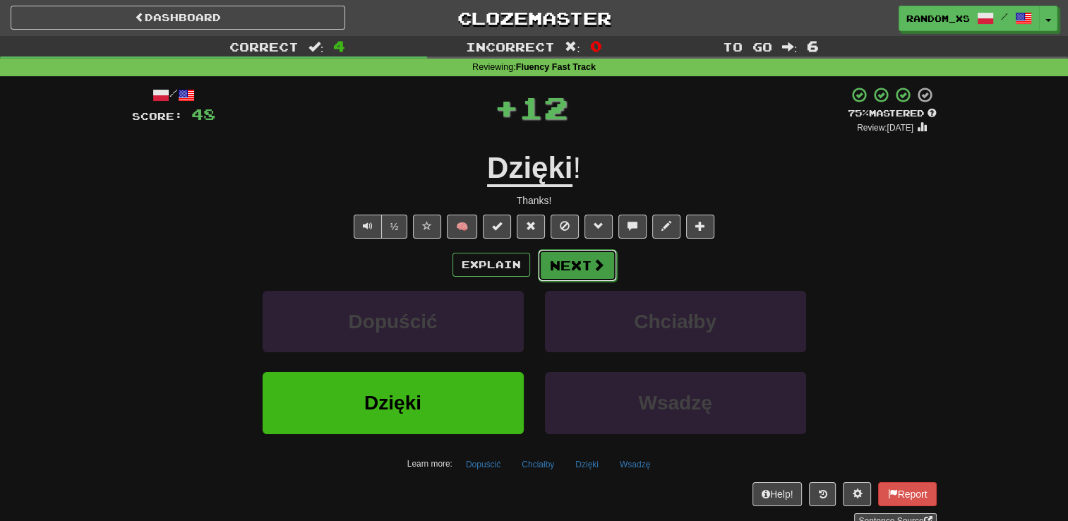
click at [565, 270] on button "Next" at bounding box center [577, 265] width 79 height 32
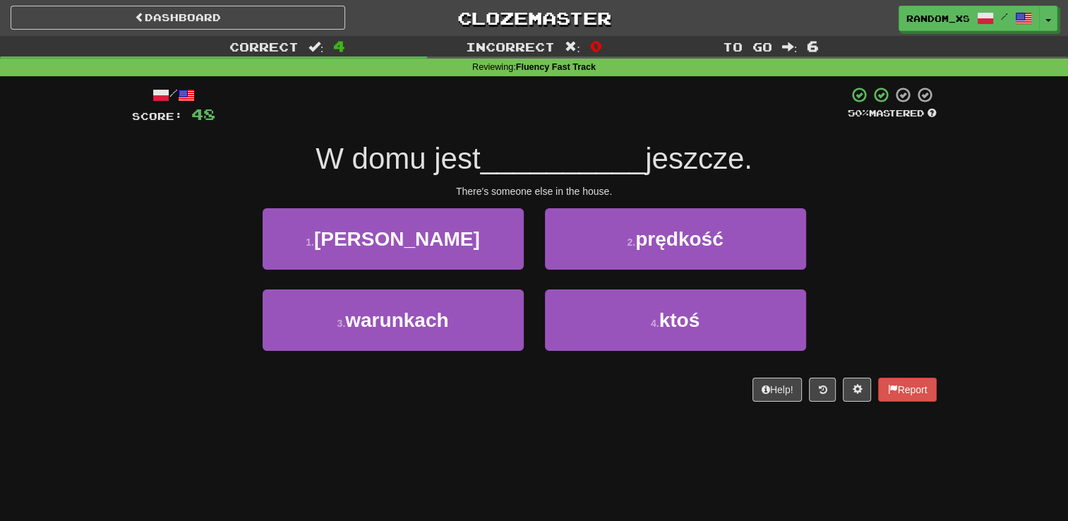
click at [620, 376] on div "/ Score: 48 50 % Mastered W domu jest __________ jeszcze. There's someone else …" at bounding box center [534, 244] width 805 height 316
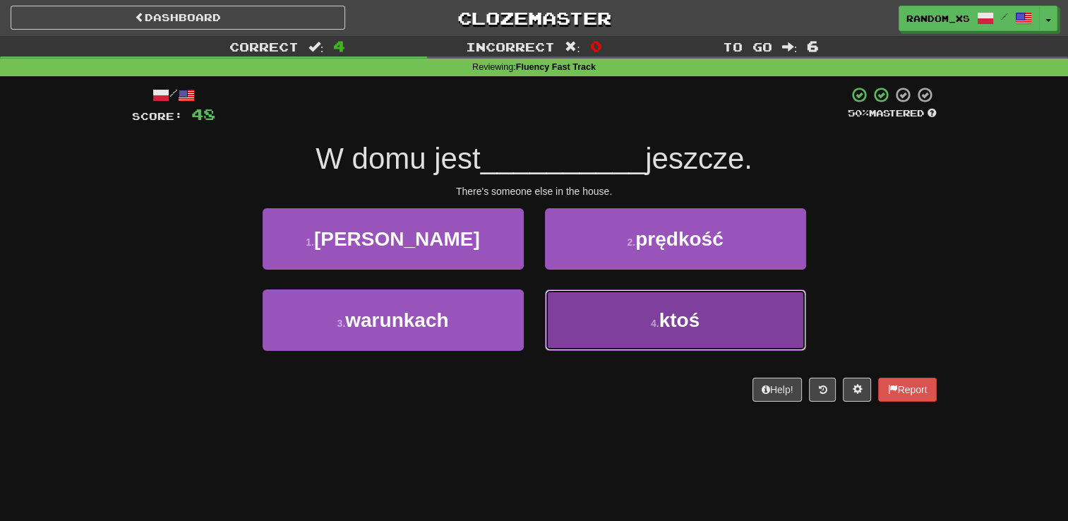
click at [592, 326] on button "4 . ktoś" at bounding box center [675, 320] width 261 height 61
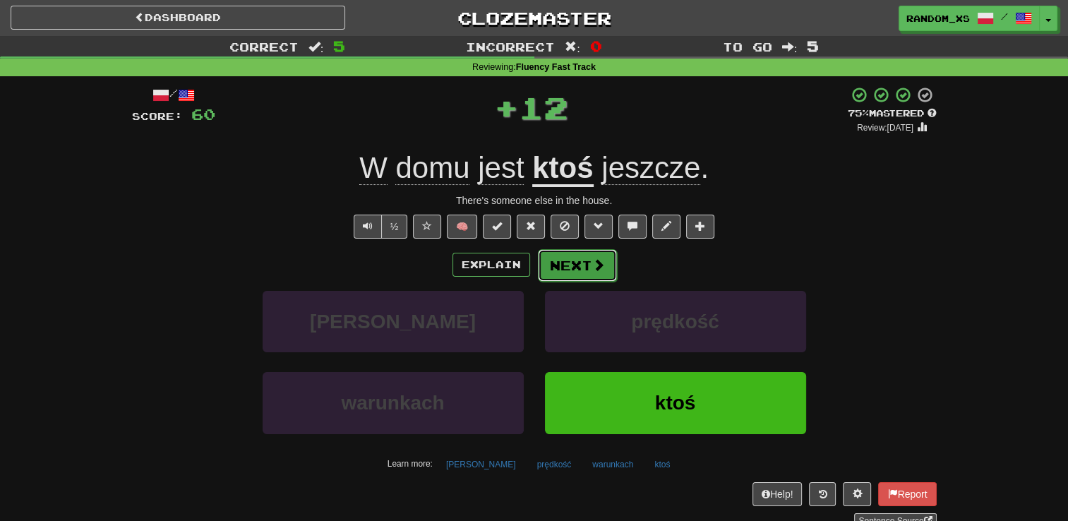
click at [564, 270] on button "Next" at bounding box center [577, 265] width 79 height 32
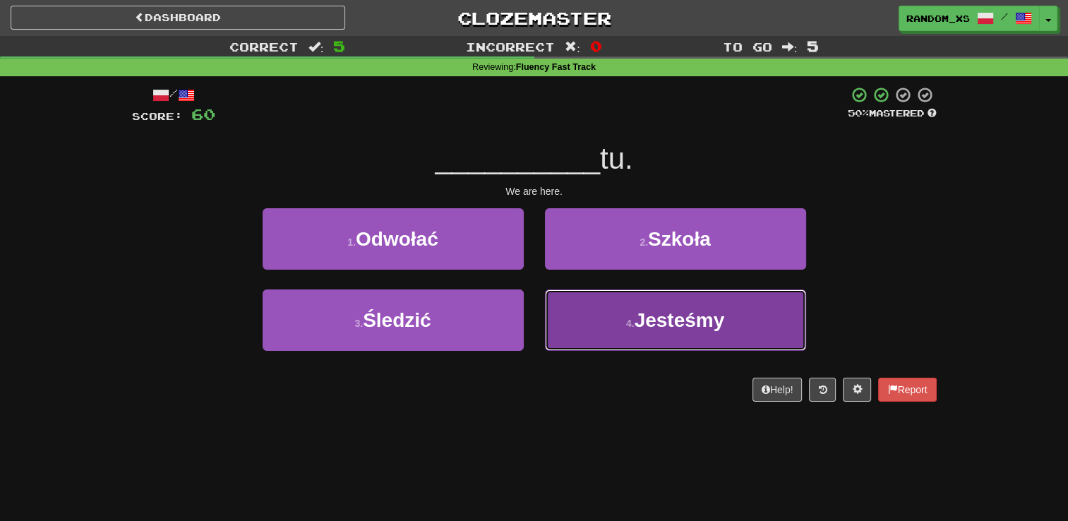
click at [590, 328] on button "4 . Jesteśmy" at bounding box center [675, 320] width 261 height 61
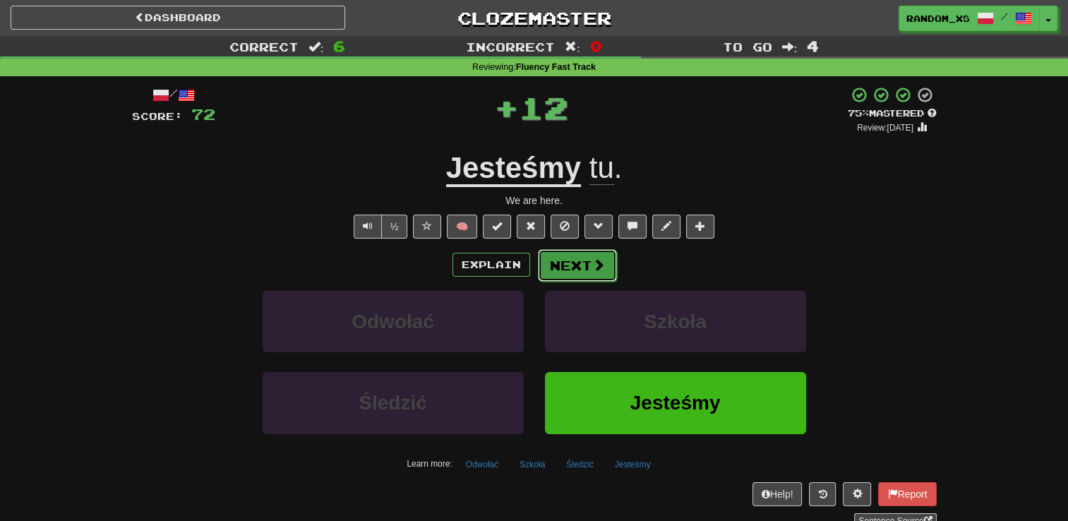
click at [559, 270] on button "Next" at bounding box center [577, 265] width 79 height 32
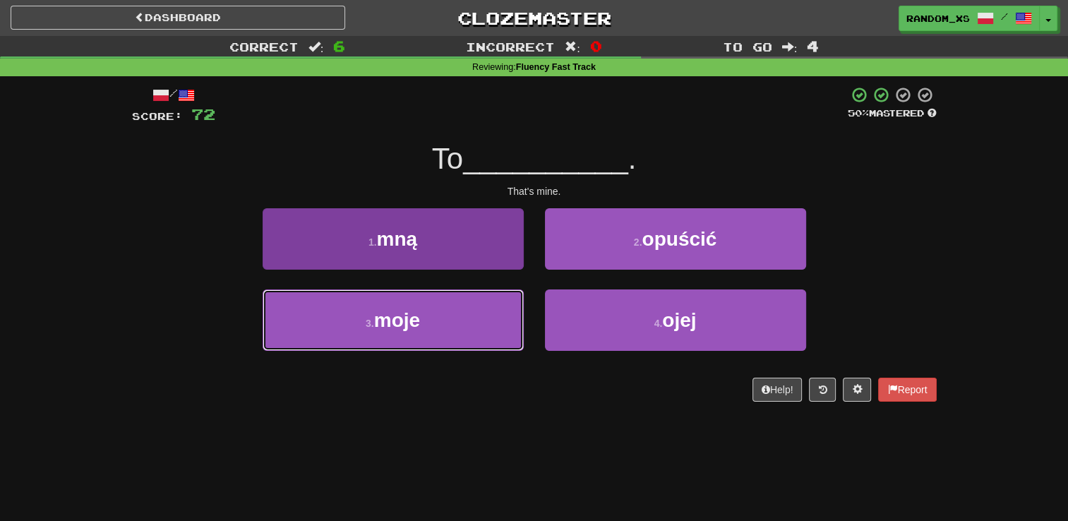
click at [474, 325] on button "3 . moje" at bounding box center [393, 320] width 261 height 61
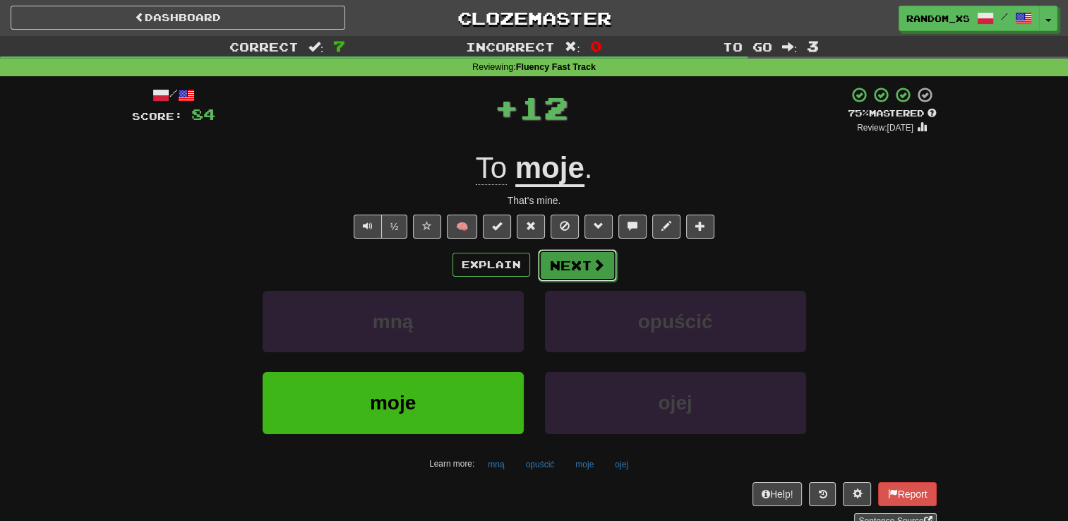
click at [561, 270] on button "Next" at bounding box center [577, 265] width 79 height 32
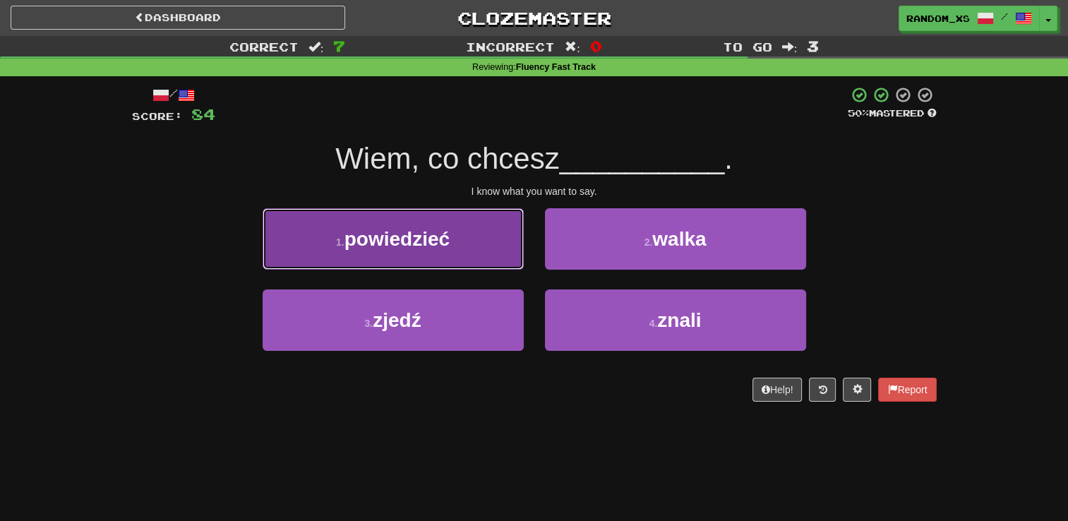
click at [488, 242] on button "1 . powiedzieć" at bounding box center [393, 238] width 261 height 61
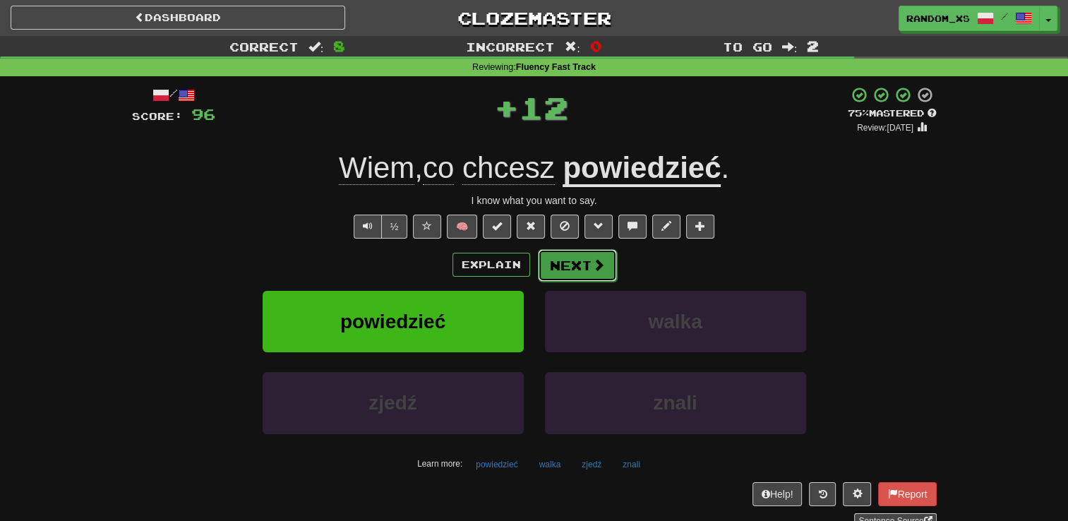
click at [566, 264] on button "Next" at bounding box center [577, 265] width 79 height 32
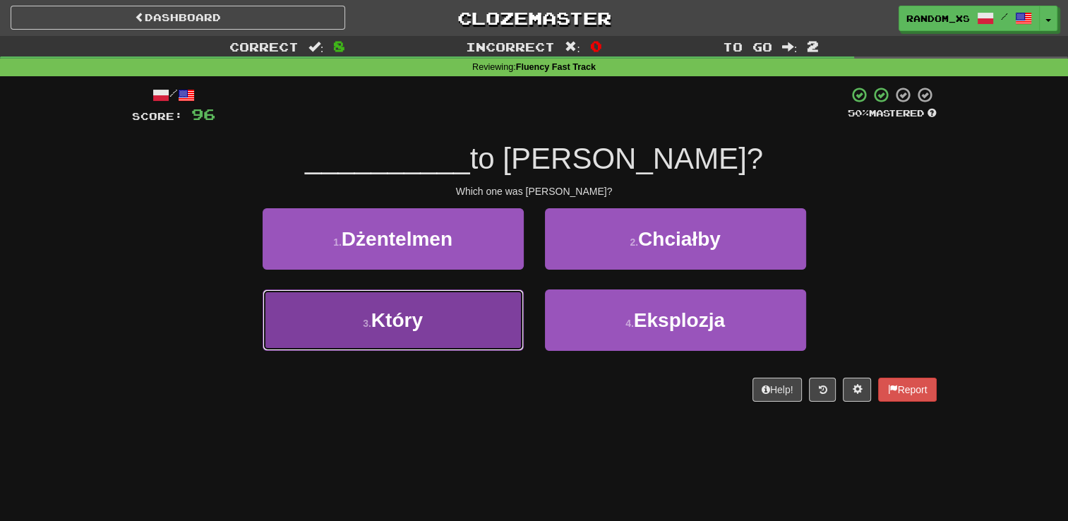
click at [485, 328] on button "3 . Który" at bounding box center [393, 320] width 261 height 61
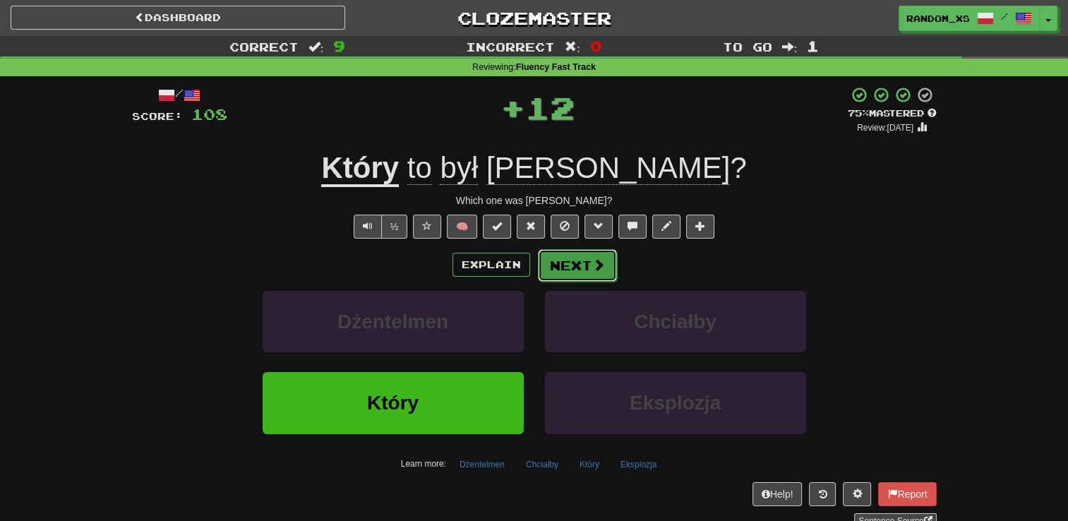
click at [554, 264] on button "Next" at bounding box center [577, 265] width 79 height 32
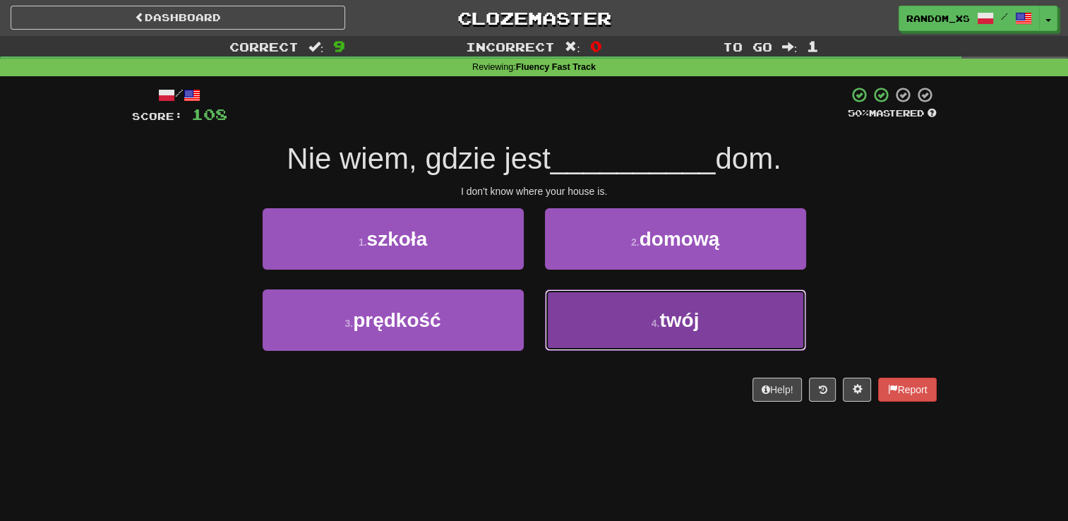
click at [589, 330] on button "4 . twój" at bounding box center [675, 320] width 261 height 61
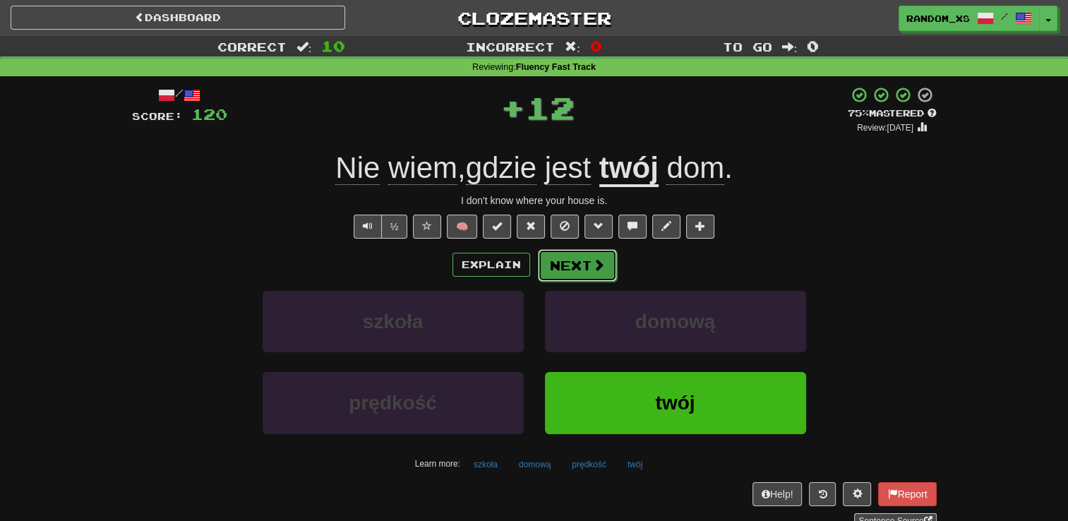
click at [551, 266] on button "Next" at bounding box center [577, 265] width 79 height 32
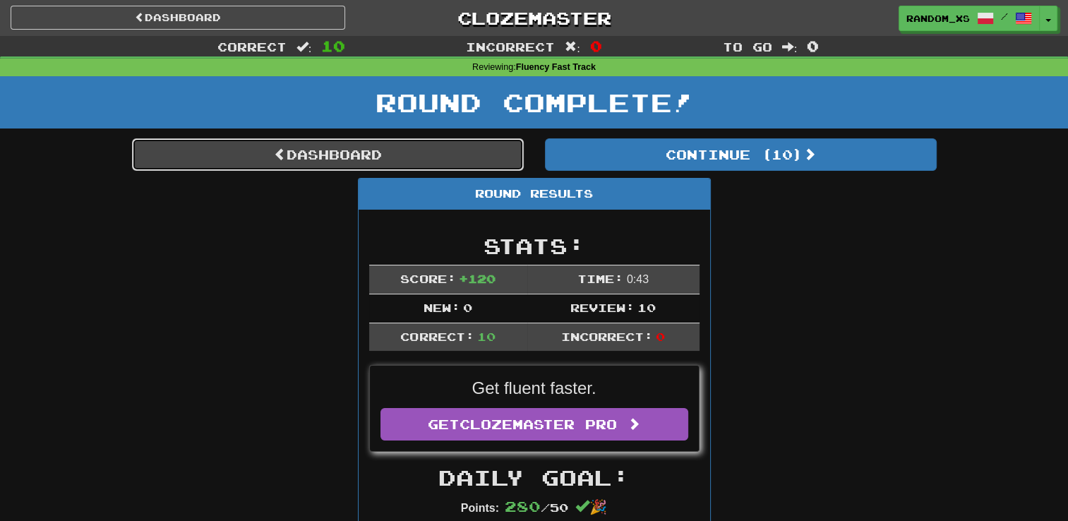
click at [302, 157] on link "Dashboard" at bounding box center [328, 154] width 392 height 32
